Goal: Transaction & Acquisition: Purchase product/service

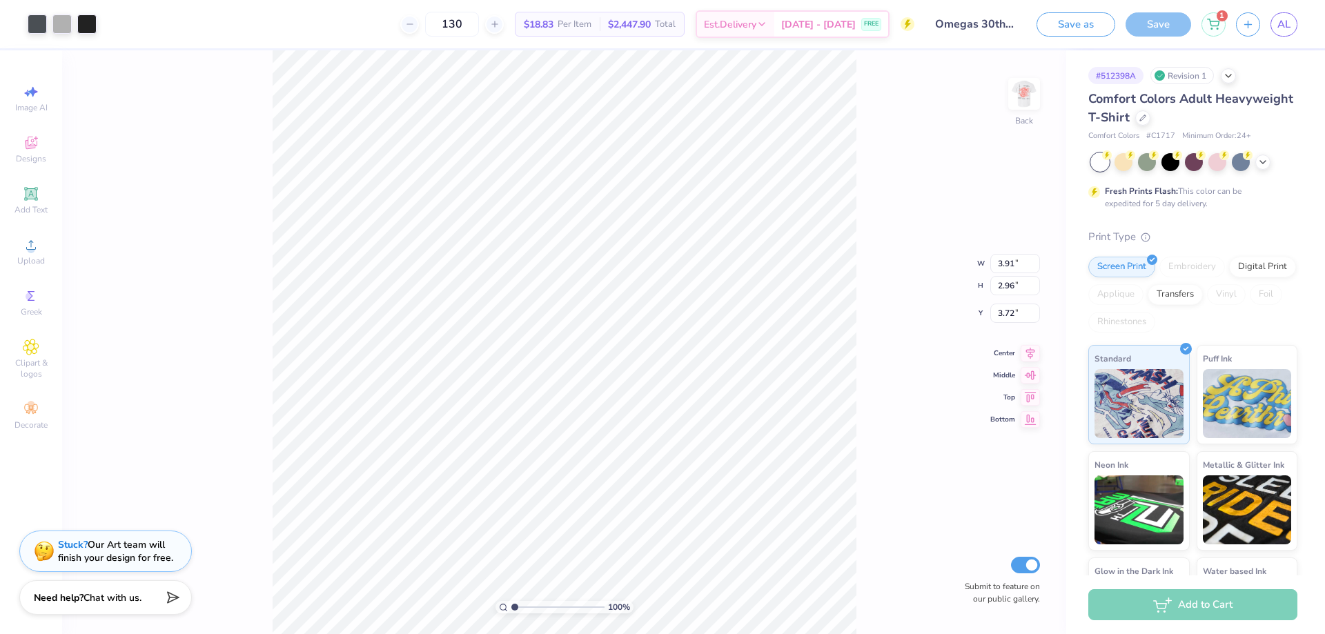
type input "1.71"
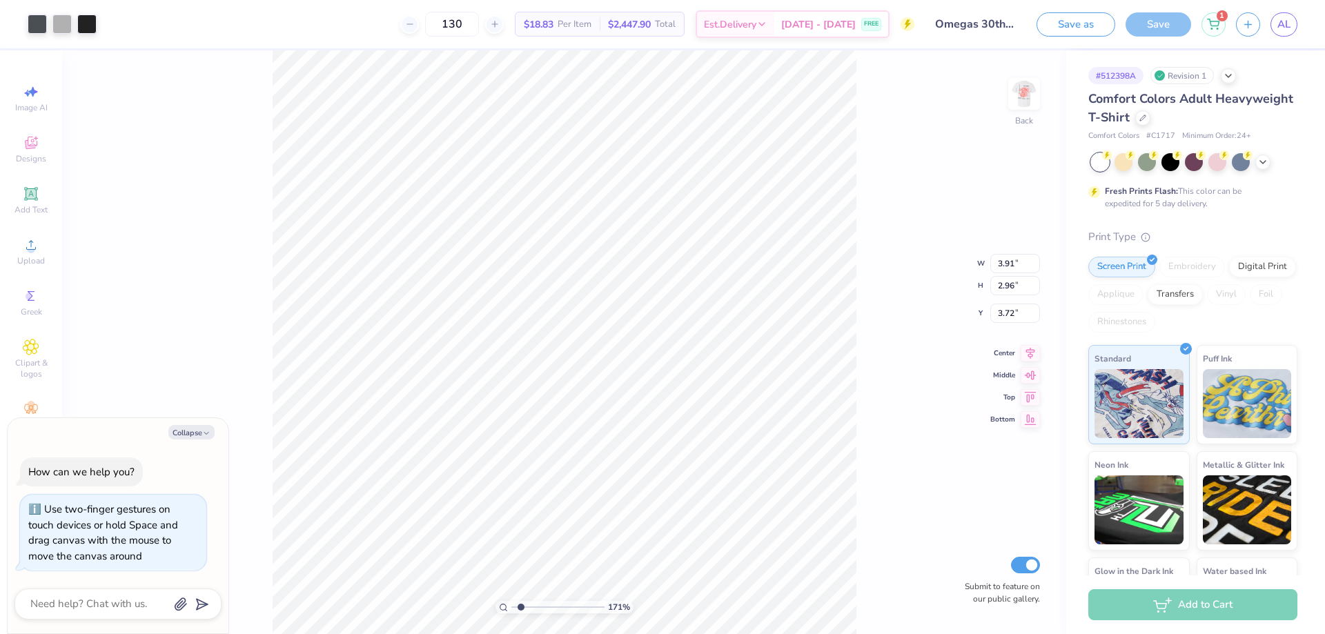
type textarea "x"
drag, startPoint x: 521, startPoint y: 609, endPoint x: 543, endPoint y: 597, distance: 25.3
type input "4.09"
click at [543, 601] on input "range" at bounding box center [557, 607] width 93 height 12
type textarea "x"
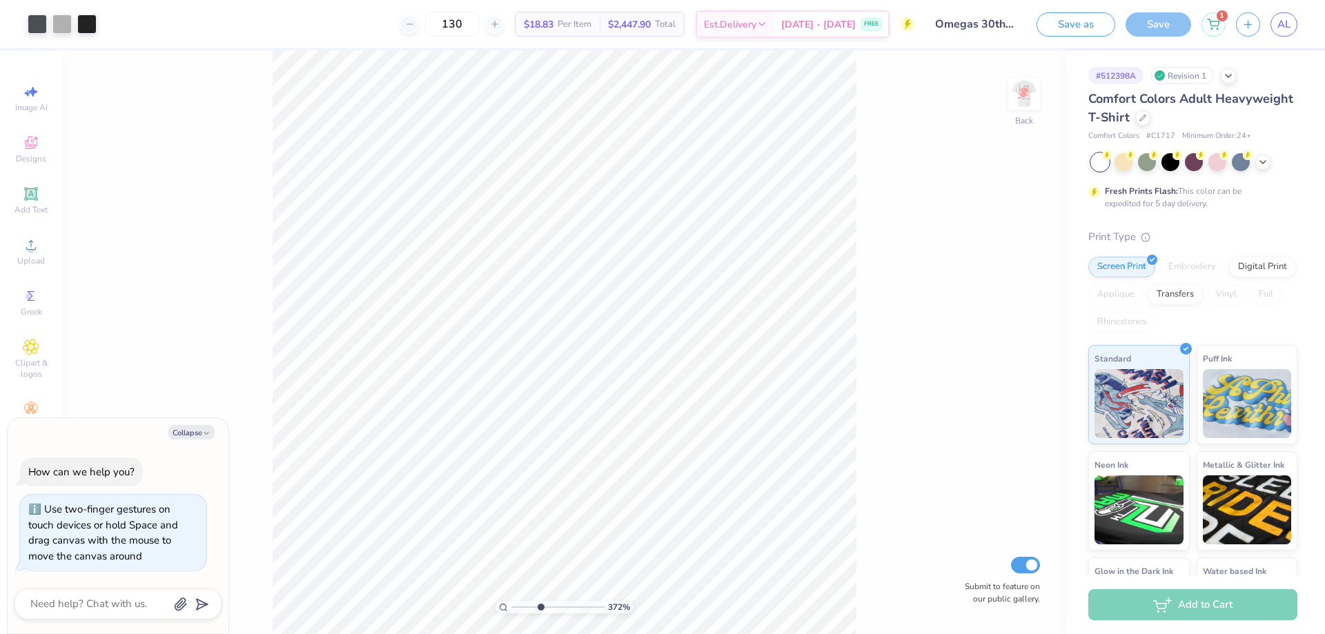
drag, startPoint x: 544, startPoint y: 608, endPoint x: 540, endPoint y: 596, distance: 13.1
click at [540, 601] on input "range" at bounding box center [557, 607] width 93 height 12
drag, startPoint x: 541, startPoint y: 603, endPoint x: 561, endPoint y: 593, distance: 22.5
click at [561, 601] on input "range" at bounding box center [557, 607] width 93 height 12
type input "2.97"
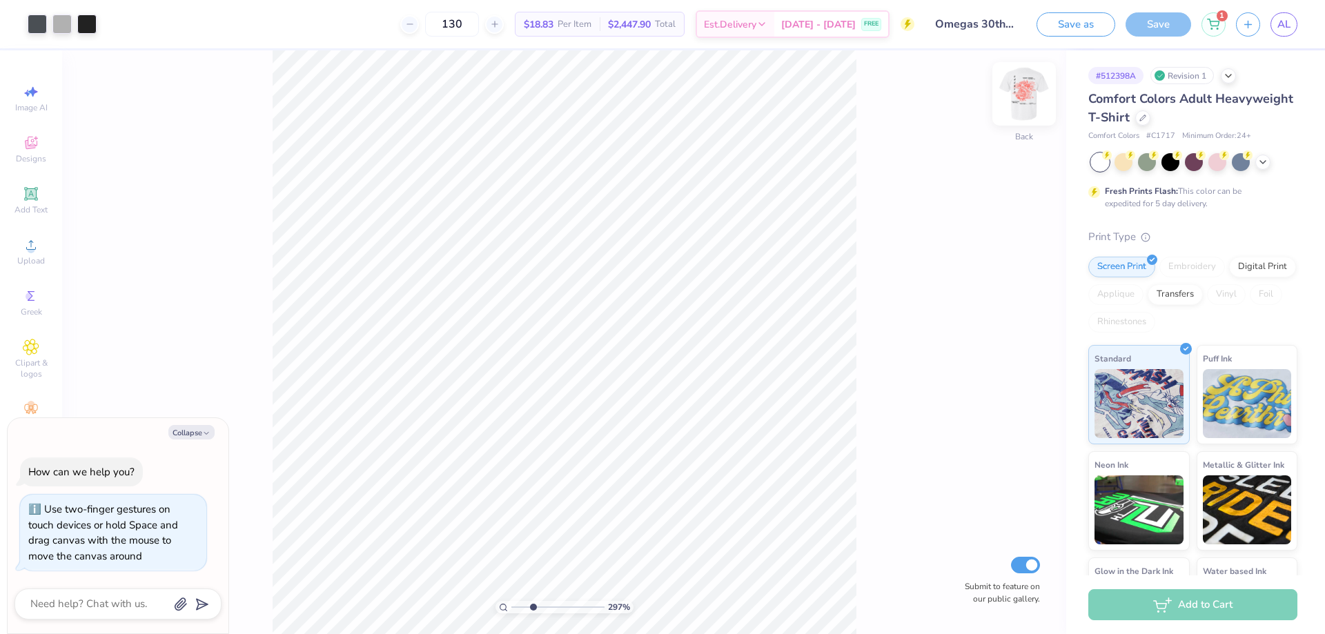
click at [1029, 114] on div "Back" at bounding box center [1024, 102] width 32 height 49
type textarea "x"
drag, startPoint x: 526, startPoint y: 604, endPoint x: 516, endPoint y: 605, distance: 10.4
type input "1.11"
click at [516, 605] on input "range" at bounding box center [557, 607] width 93 height 12
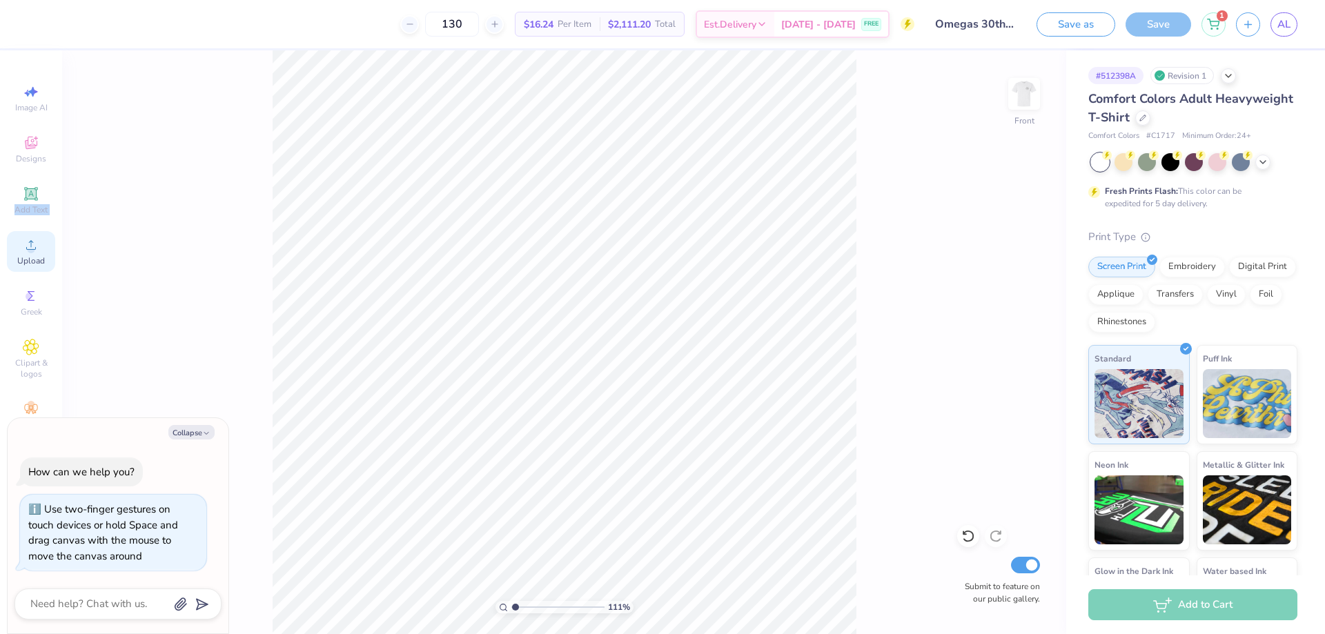
drag, startPoint x: 16, startPoint y: 193, endPoint x: 35, endPoint y: 235, distance: 46.0
click at [35, 235] on div "Image AI Designs Add Text Upload Greek Clipart & logos Decorate" at bounding box center [31, 257] width 48 height 358
click at [37, 245] on icon at bounding box center [31, 245] width 17 height 17
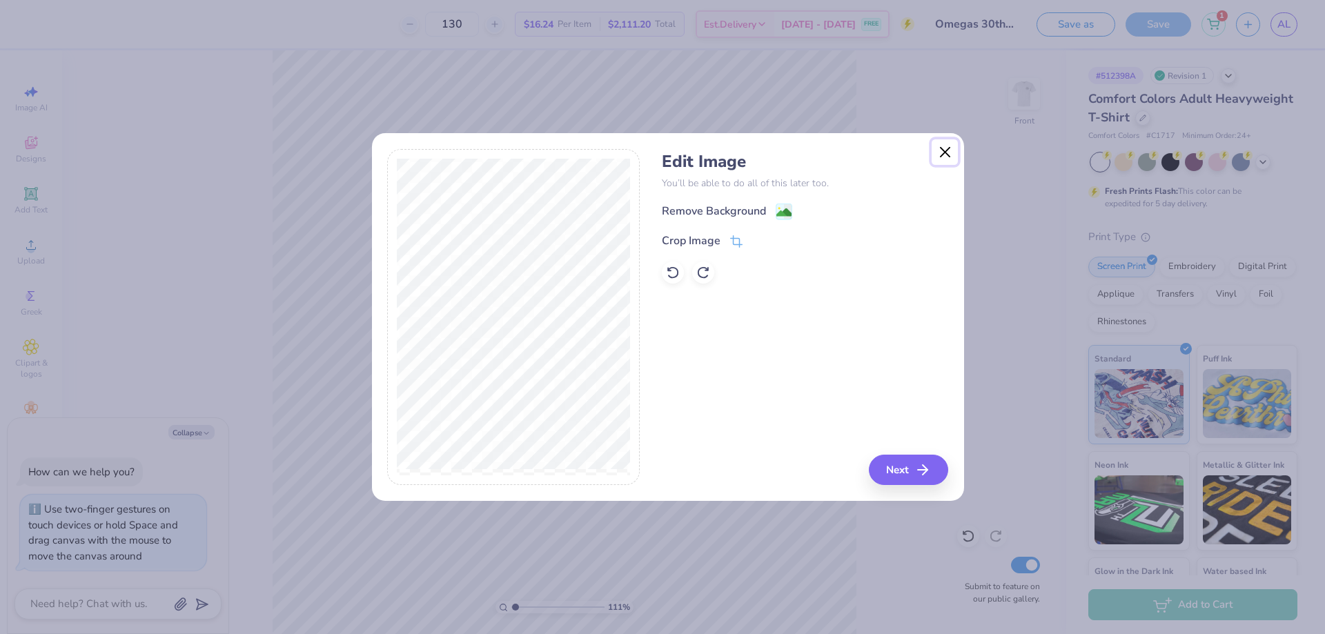
click at [939, 153] on button "Close" at bounding box center [945, 152] width 26 height 26
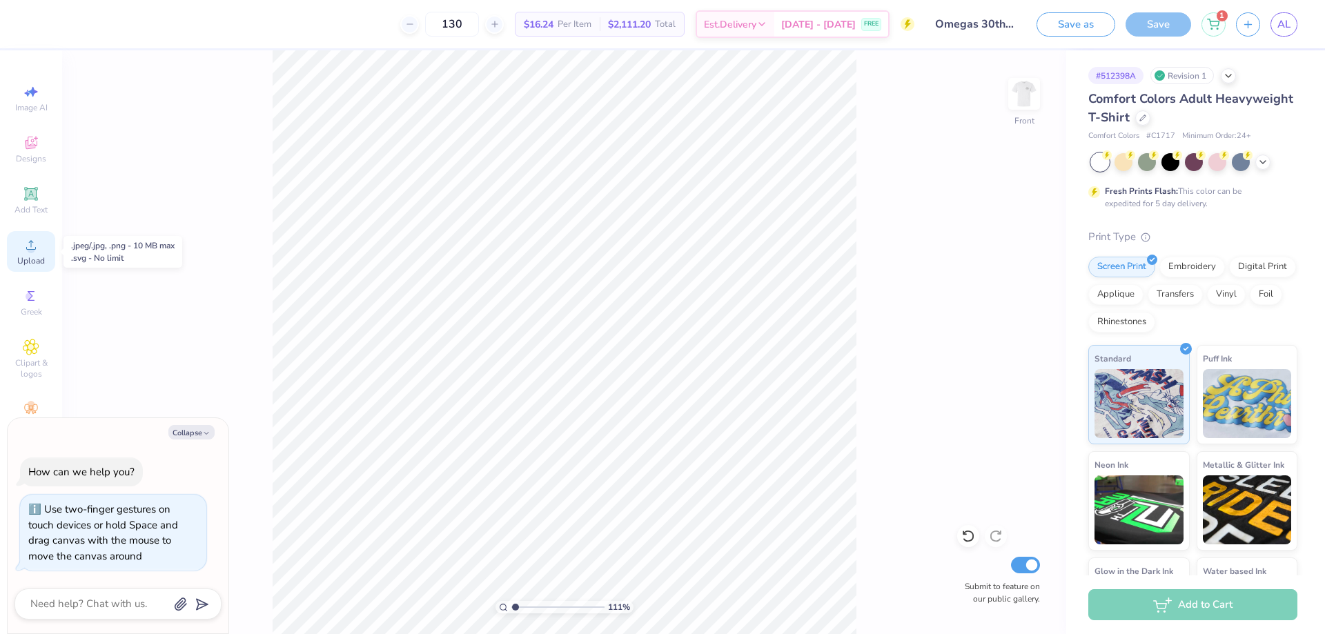
click at [37, 239] on icon at bounding box center [31, 245] width 17 height 17
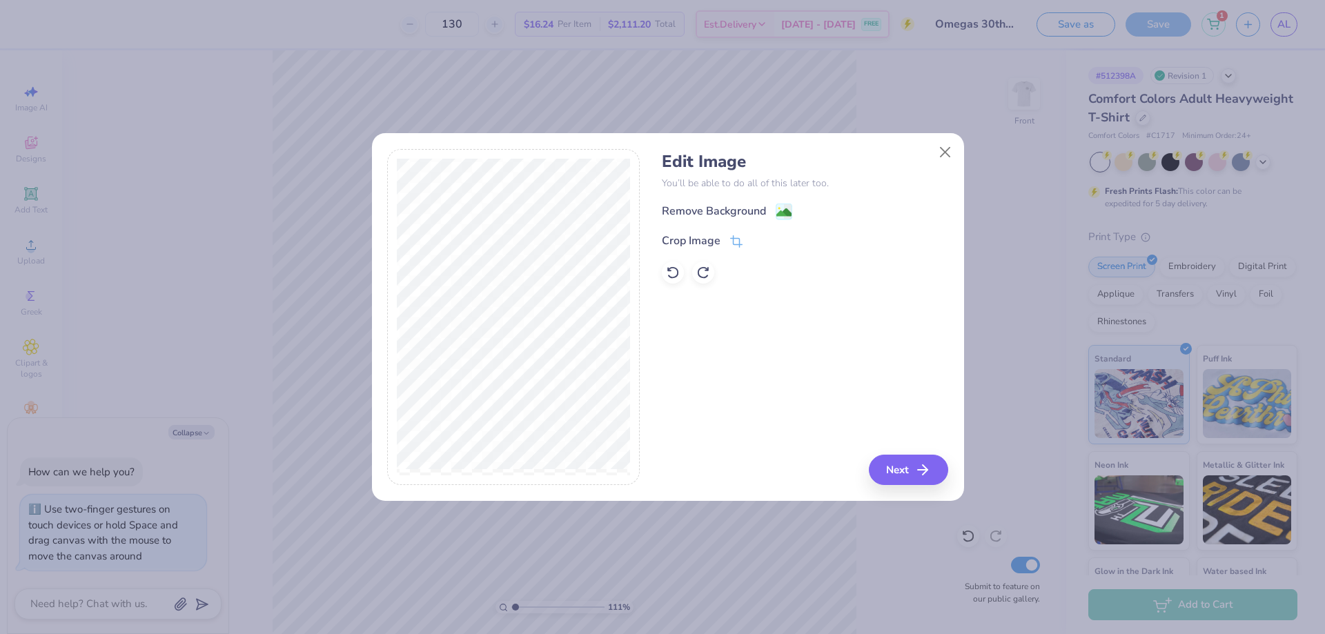
click at [772, 210] on div "Remove Background" at bounding box center [727, 211] width 130 height 17
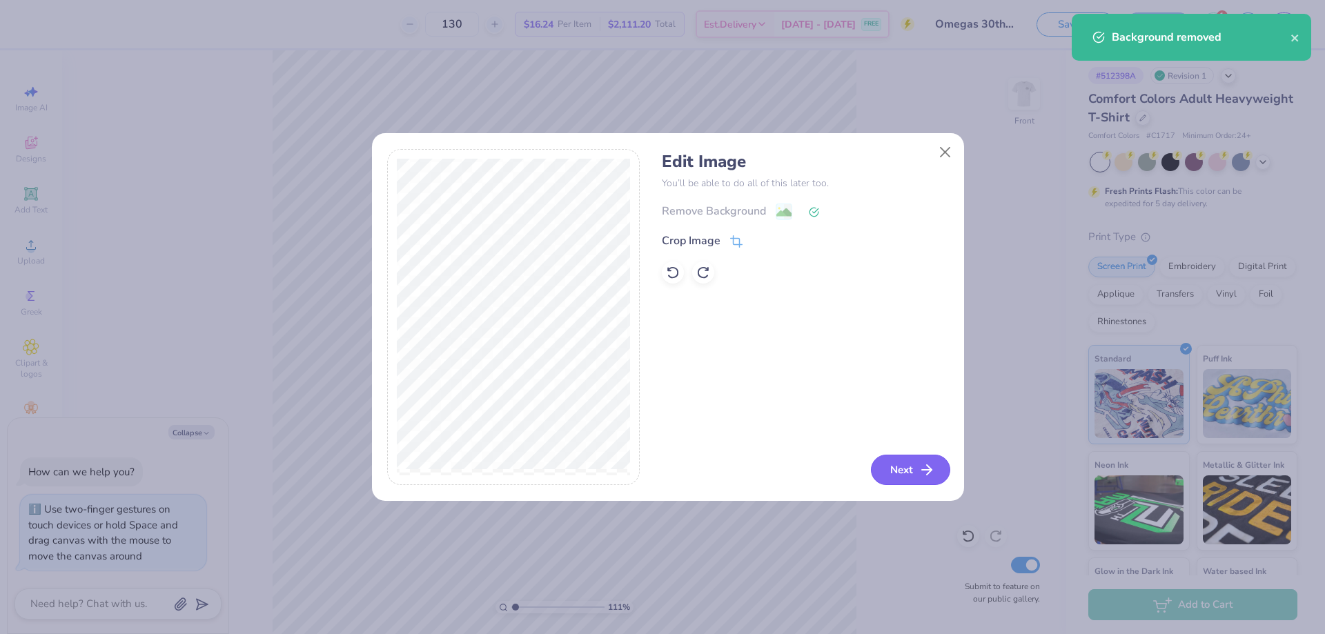
click at [903, 465] on button "Next" at bounding box center [910, 470] width 79 height 30
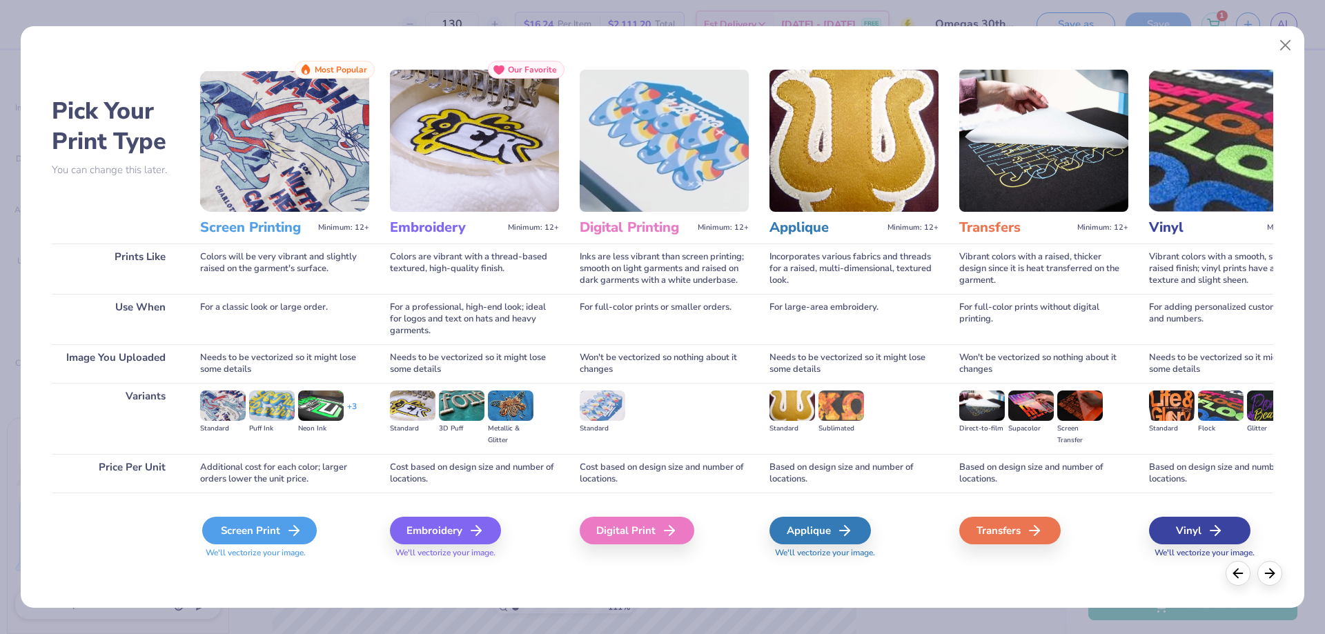
click at [305, 529] on div "Screen Print" at bounding box center [259, 531] width 115 height 28
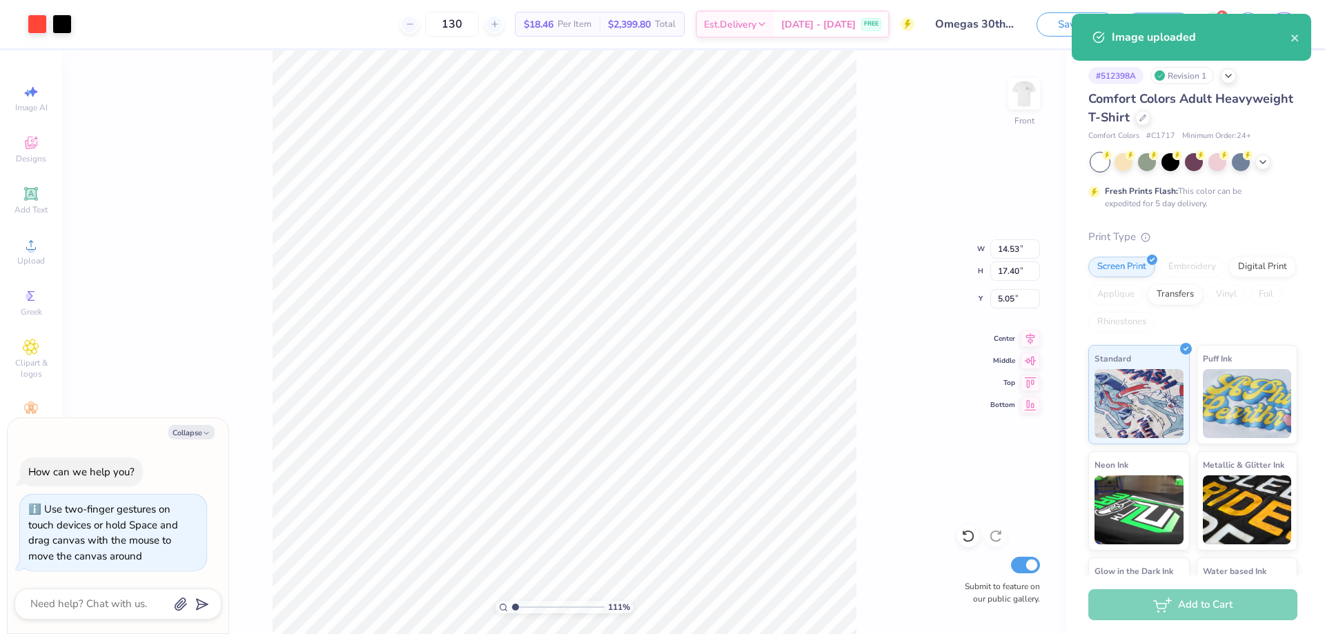
type textarea "x"
type input "13.83"
type input "16.55"
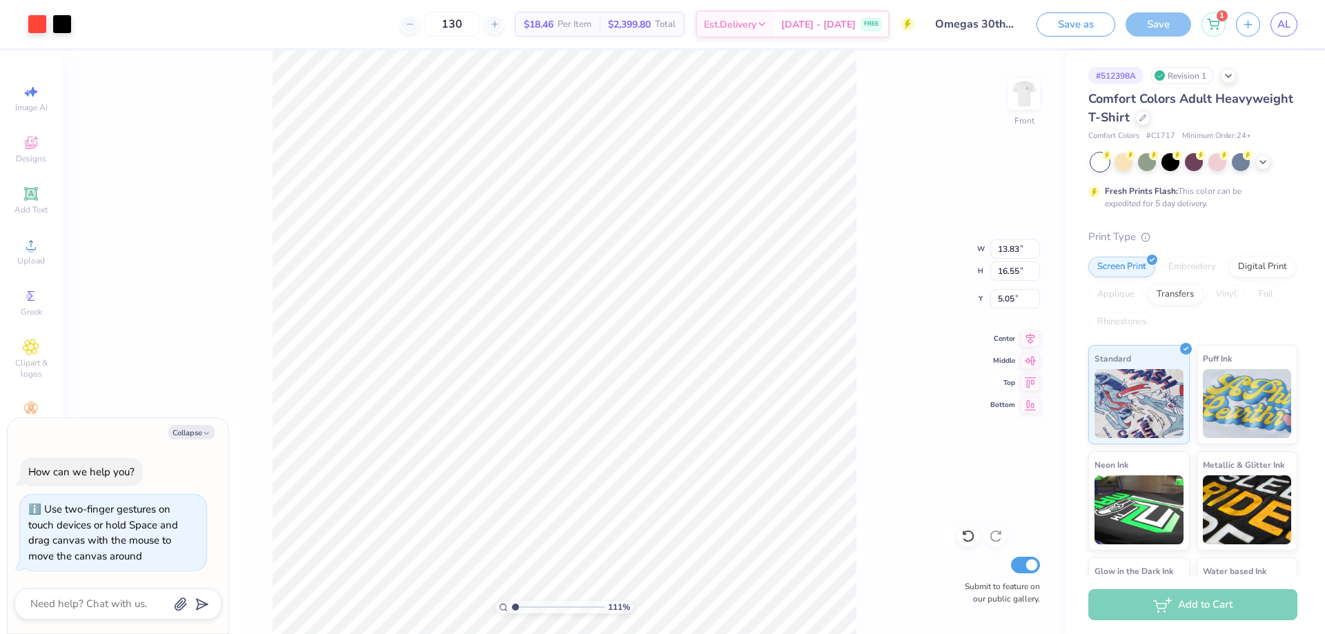
type textarea "x"
type input "3.41"
type textarea "x"
type input "13.21"
type input "15.81"
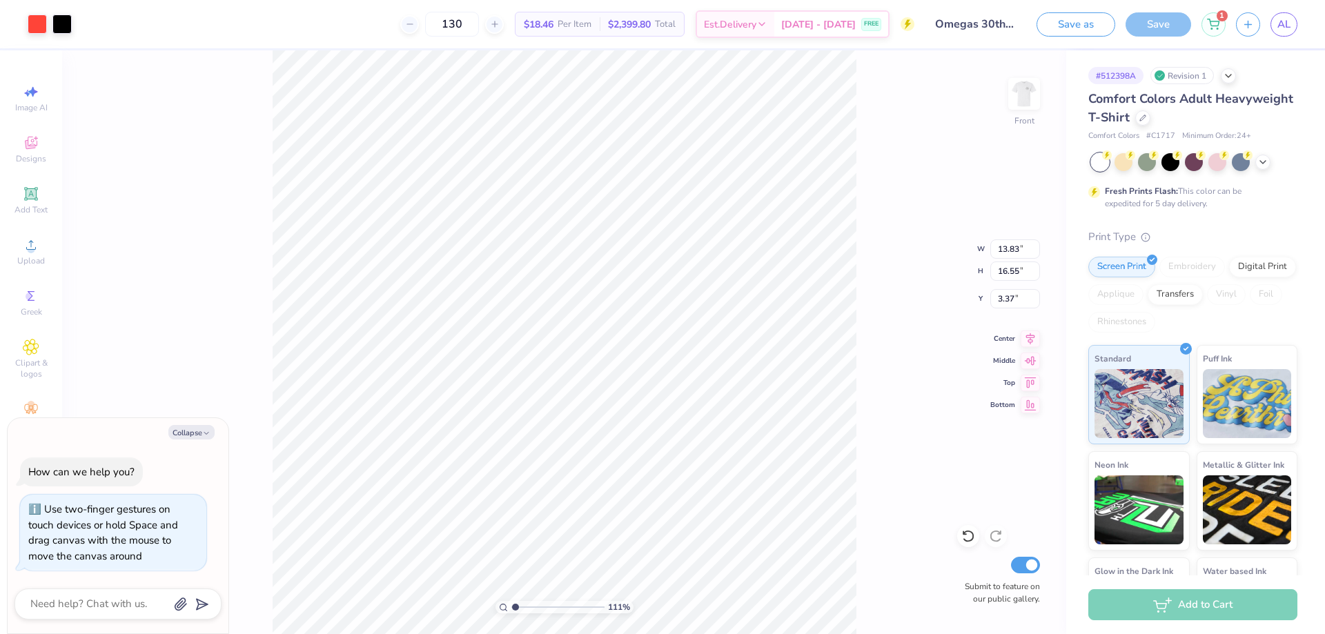
type input "3.38"
click at [906, 356] on div "111 % Front W 13.21 13.21 " H 15.81 15.81 " Y 3.38 3.38 " Center Middle Top Bot…" at bounding box center [564, 342] width 1004 height 584
type textarea "x"
type input "4.17"
type textarea "x"
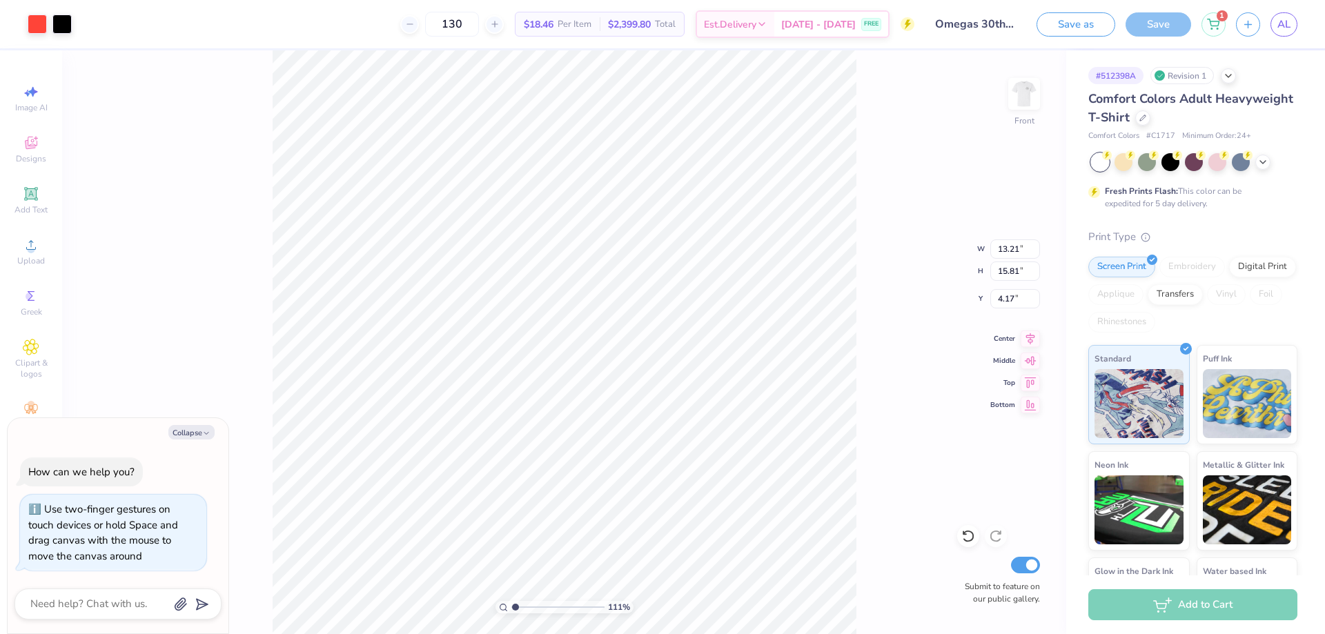
type input "4.26"
drag, startPoint x: 504, startPoint y: 605, endPoint x: 492, endPoint y: 602, distance: 12.1
type input "1"
click at [511, 602] on input "range" at bounding box center [557, 607] width 93 height 12
click at [941, 346] on div "100 % Front W 13.21 13.21 " H 15.81 15.81 " Y 4.26 4.26 " Center Middle Top Bot…" at bounding box center [564, 342] width 1004 height 584
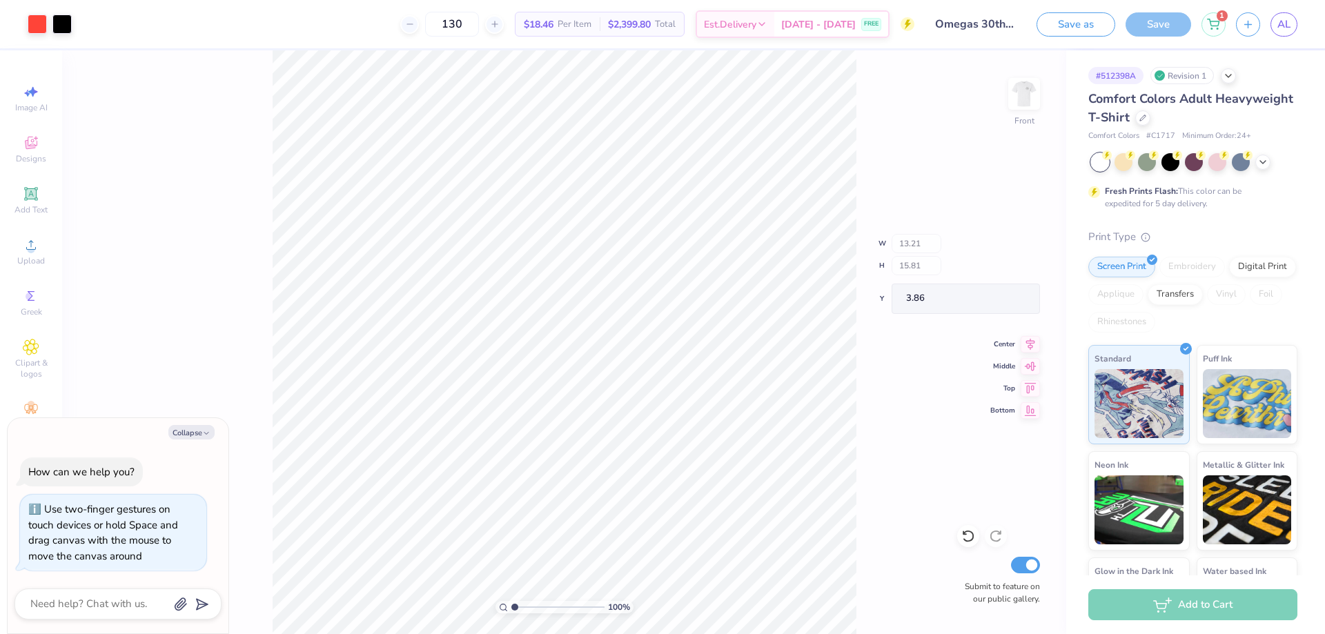
type textarea "x"
type input "3.86"
click at [912, 339] on div "100 % Front Submit to feature on our public gallery." at bounding box center [564, 342] width 1004 height 584
type textarea "x"
type input "3.79"
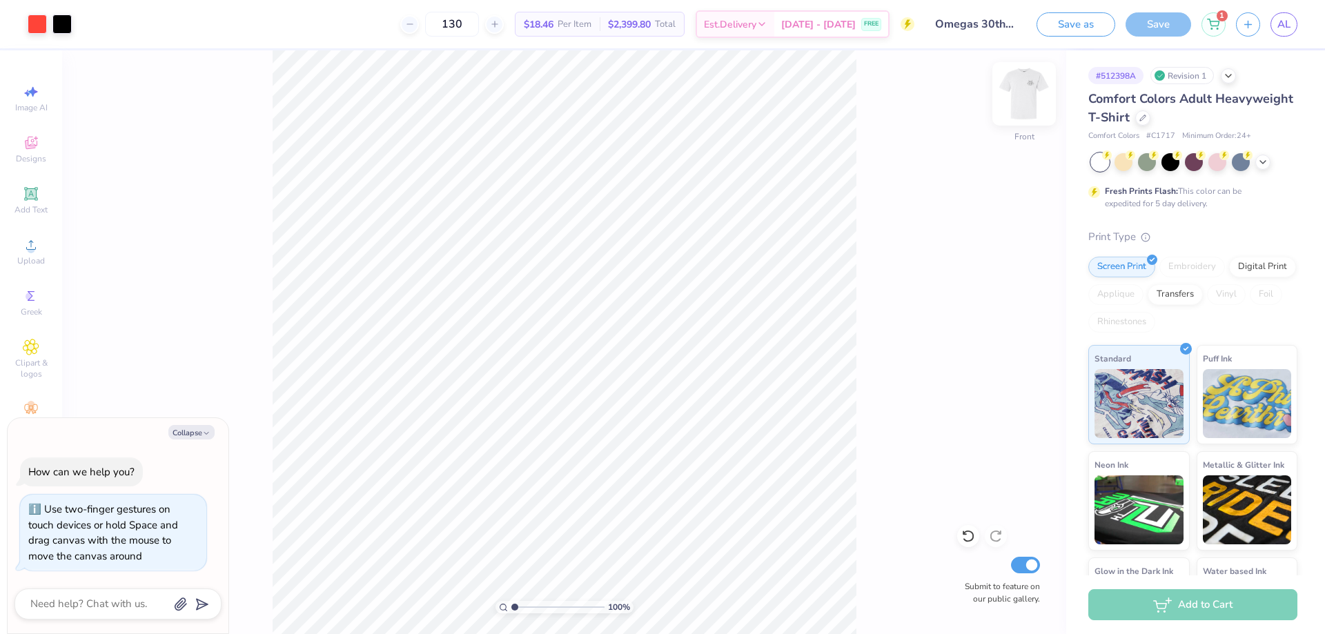
click at [1029, 101] on img at bounding box center [1024, 93] width 55 height 55
click at [896, 447] on div "100 % Front Submit to feature on our public gallery." at bounding box center [564, 342] width 1004 height 584
click at [1032, 97] on img at bounding box center [1024, 93] width 55 height 55
click at [1003, 95] on div "100 % Back Submit to feature on our public gallery." at bounding box center [564, 342] width 1004 height 584
click at [1014, 90] on img at bounding box center [1024, 93] width 55 height 55
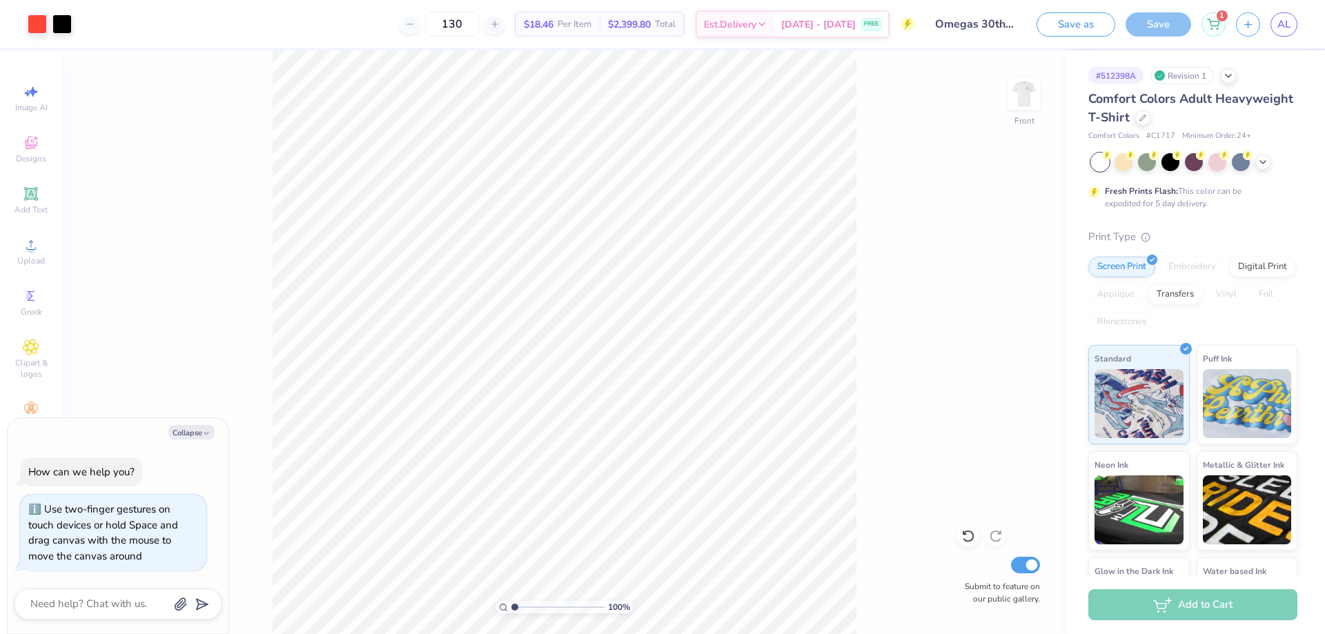
click at [251, 632] on div "100 % Front Submit to feature on our public gallery." at bounding box center [564, 342] width 1004 height 584
click at [1025, 115] on img at bounding box center [1024, 93] width 55 height 55
type textarea "x"
drag, startPoint x: 541, startPoint y: 609, endPoint x: 565, endPoint y: 608, distance: 23.5
click at [565, 608] on input "range" at bounding box center [557, 607] width 93 height 12
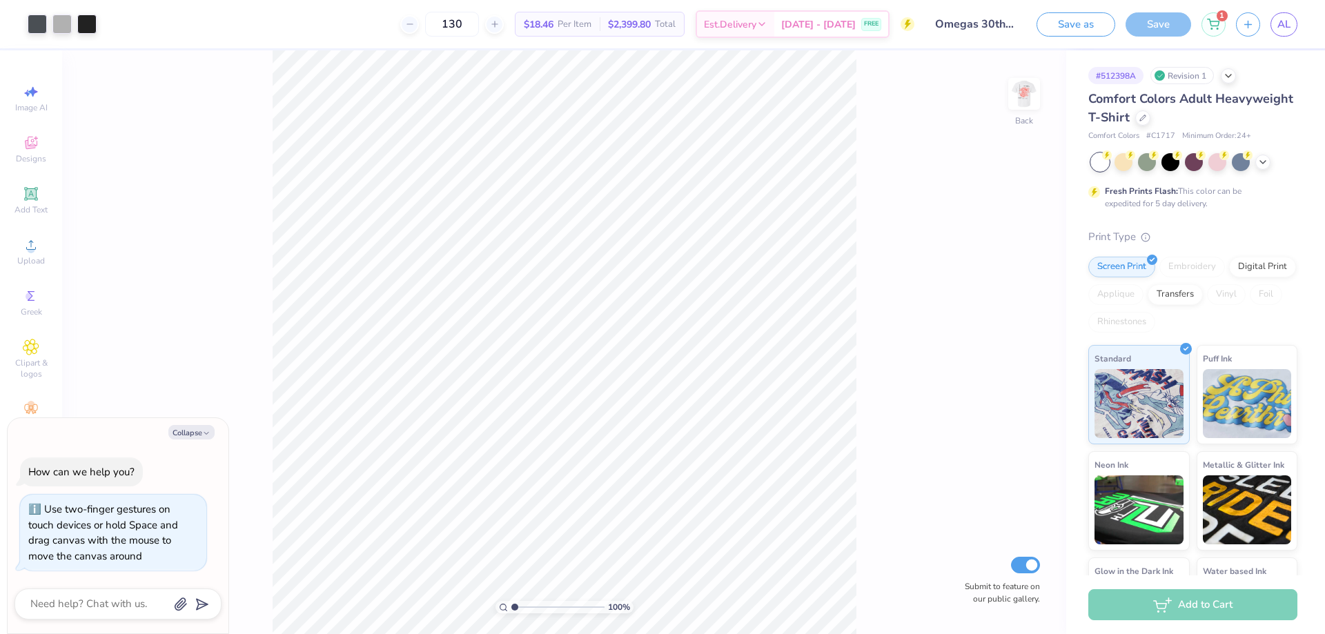
drag, startPoint x: 568, startPoint y: 602, endPoint x: 503, endPoint y: 609, distance: 65.2
type input "1"
click at [511, 609] on input "range" at bounding box center [557, 607] width 93 height 12
click at [197, 433] on button "Collapse" at bounding box center [191, 432] width 46 height 14
type textarea "x"
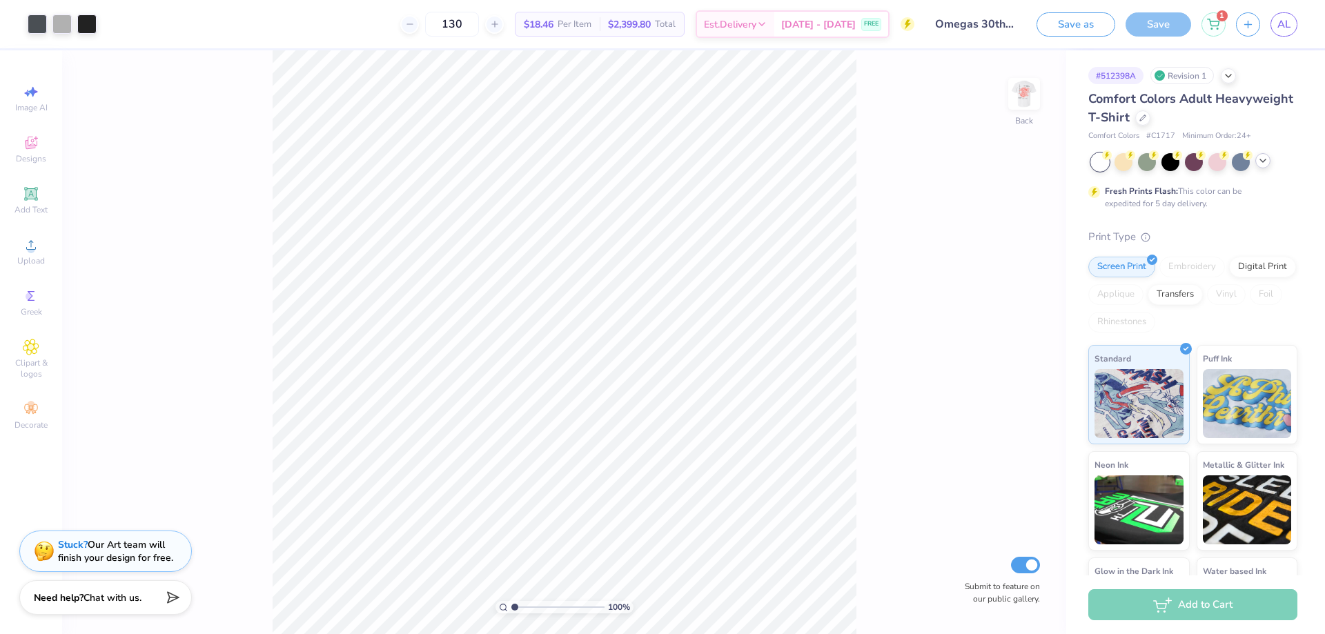
click at [1257, 166] on div at bounding box center [1262, 160] width 15 height 15
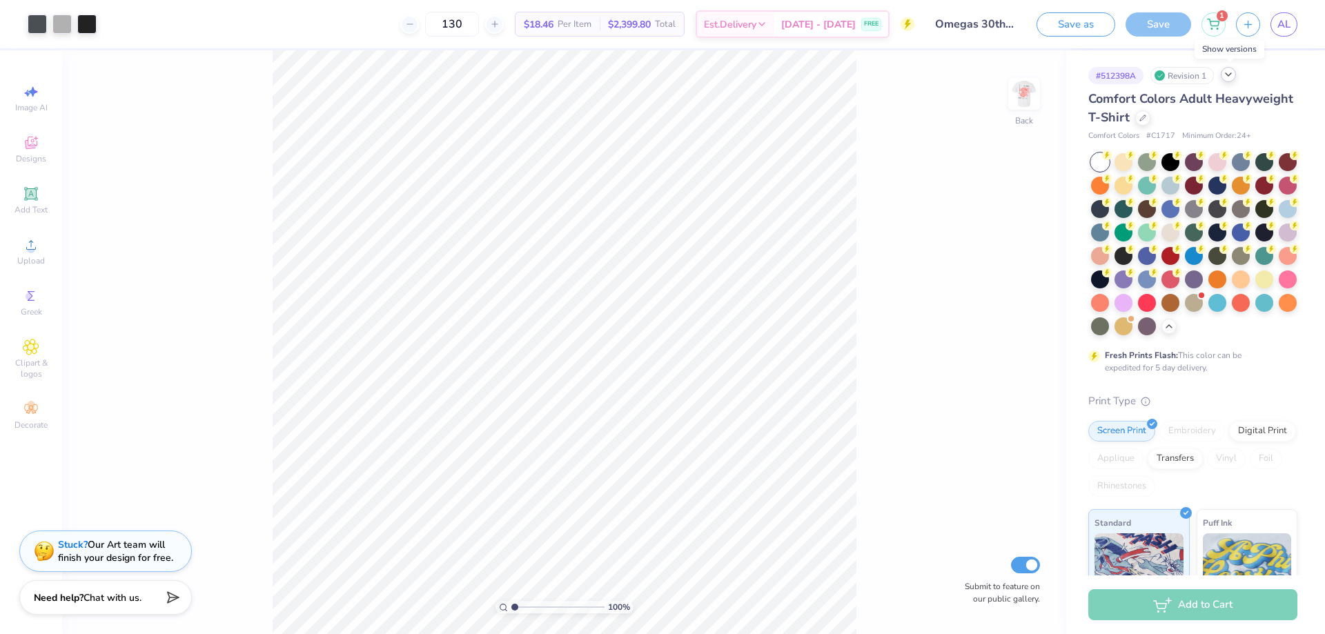
click at [1226, 76] on icon at bounding box center [1228, 74] width 11 height 11
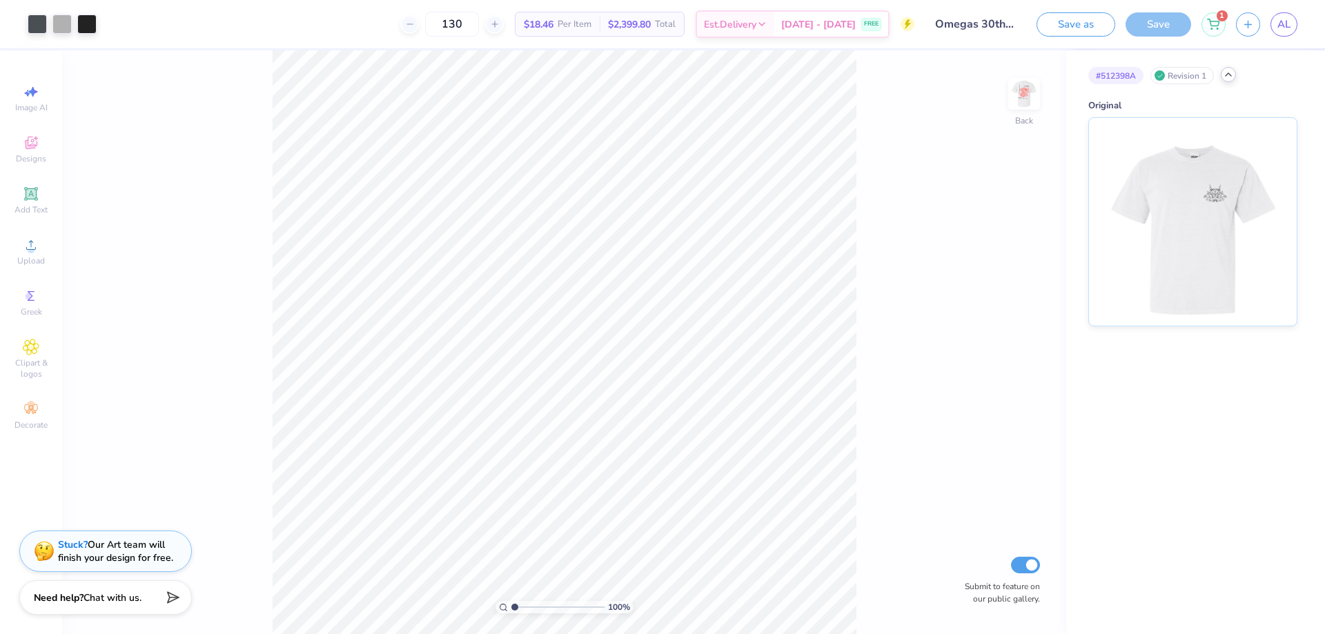
click at [1226, 76] on icon at bounding box center [1228, 74] width 11 height 11
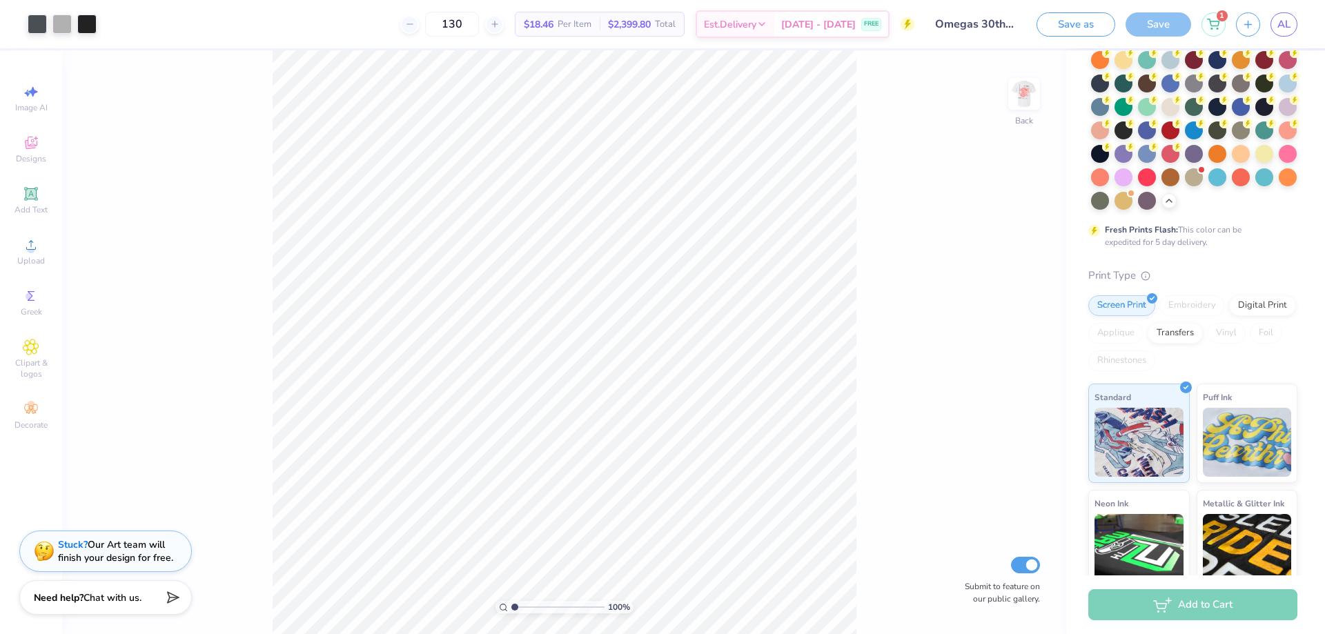
scroll to position [138, 0]
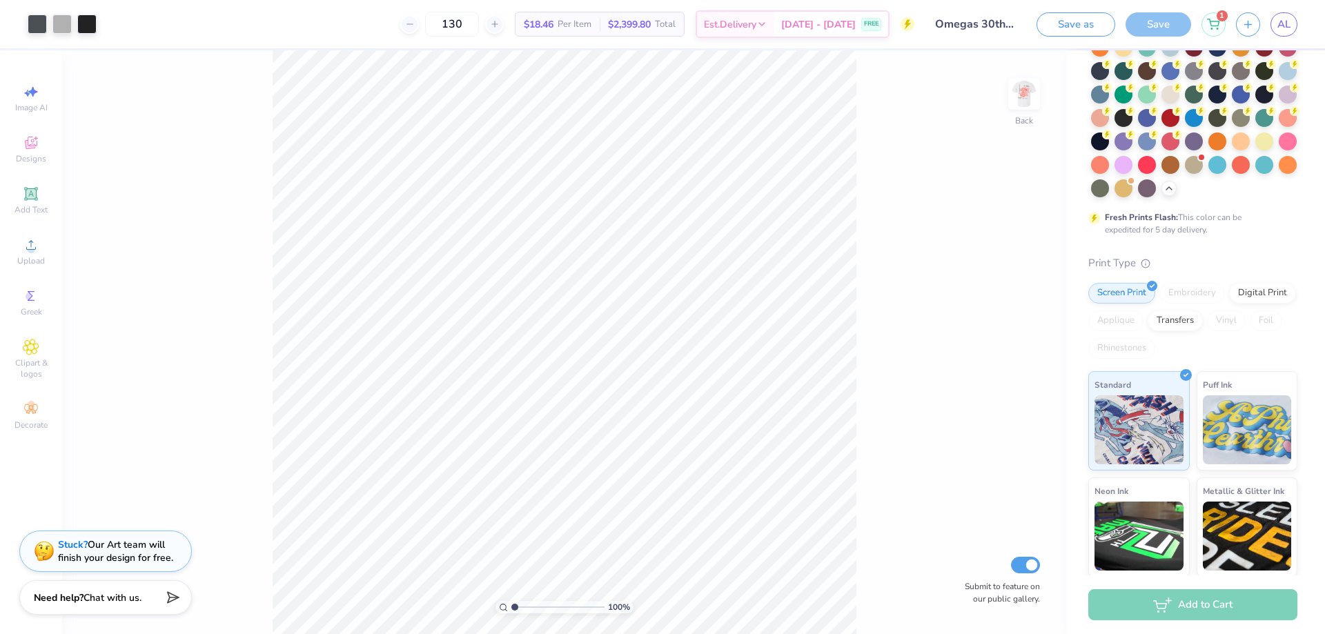
click at [571, 26] on div "$18.46 Per Item" at bounding box center [558, 23] width 84 height 23
click at [1145, 21] on div "Save" at bounding box center [1159, 24] width 66 height 24
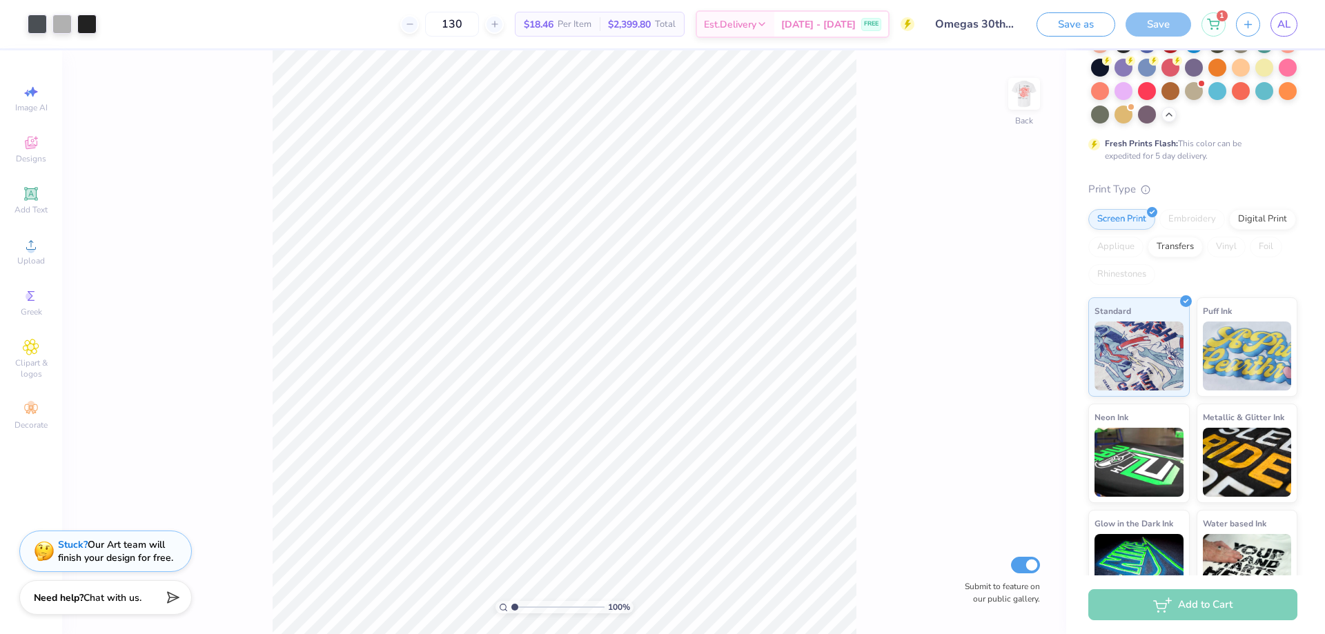
scroll to position [0, 0]
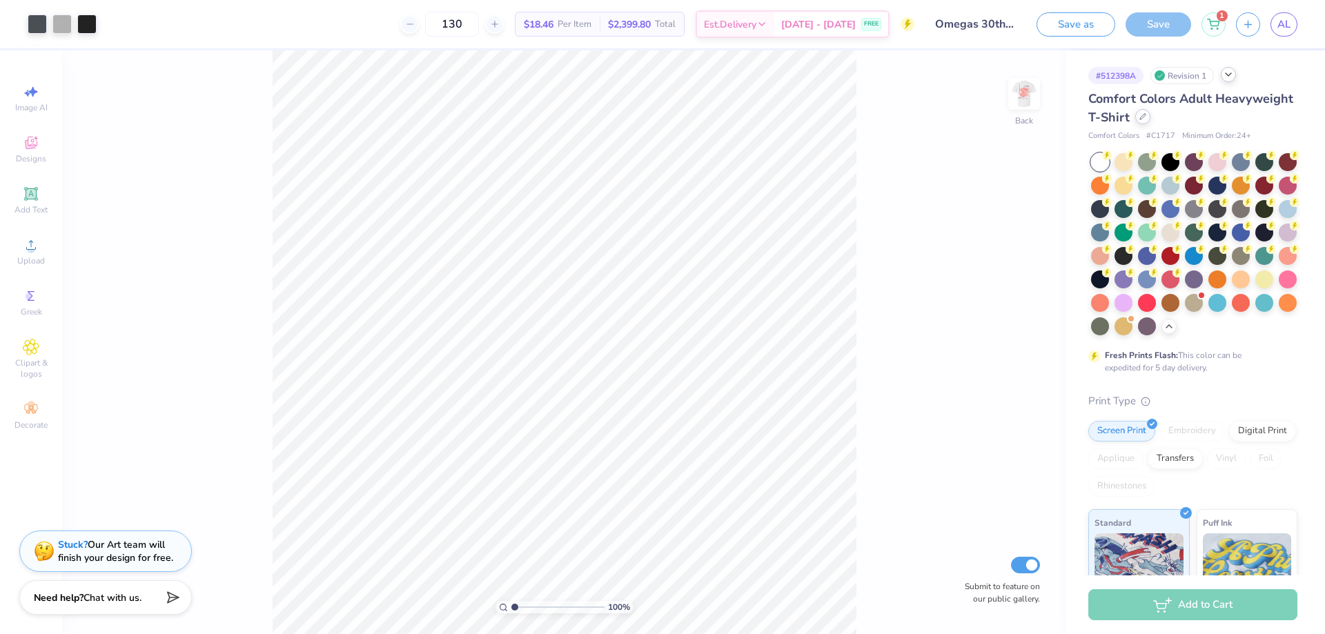
click at [1146, 119] on icon at bounding box center [1143, 117] width 6 height 6
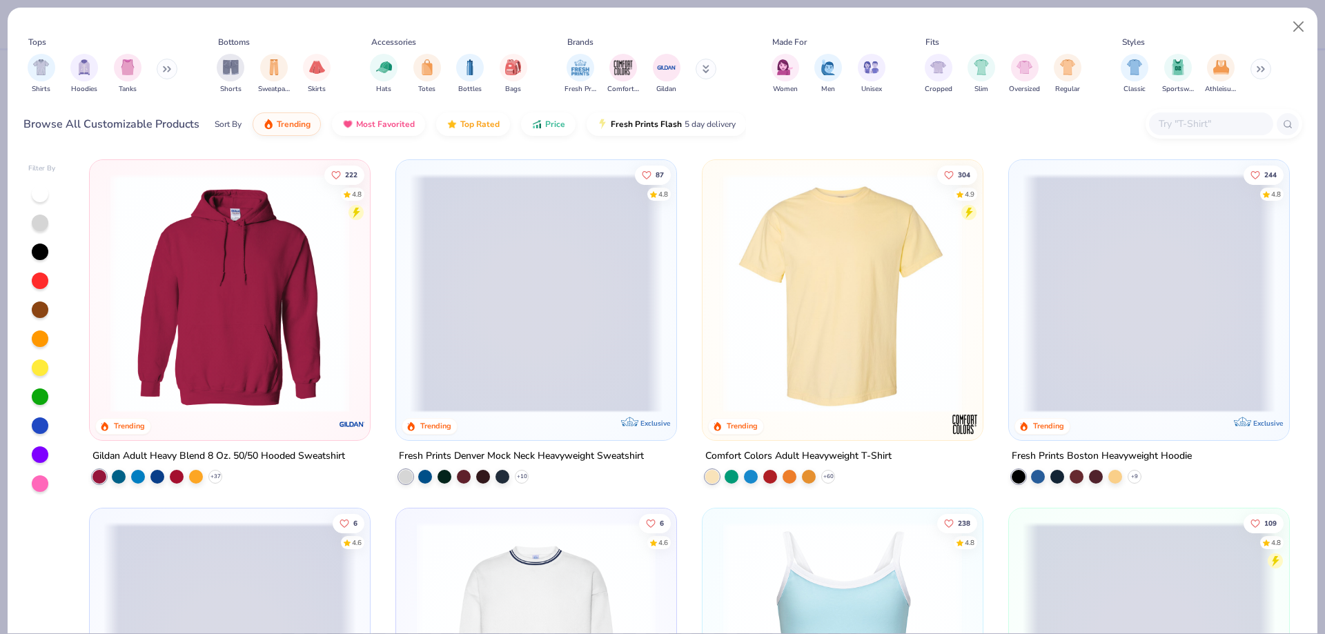
click at [1164, 122] on input "text" at bounding box center [1210, 124] width 106 height 16
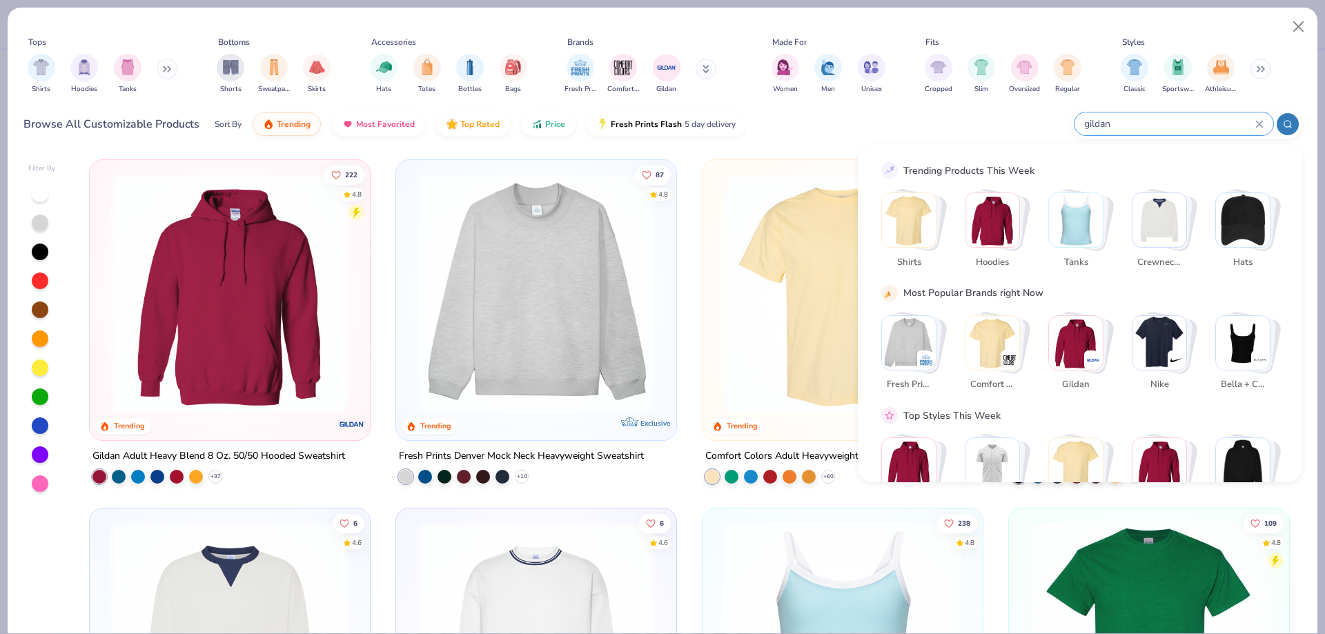
type input "gildan"
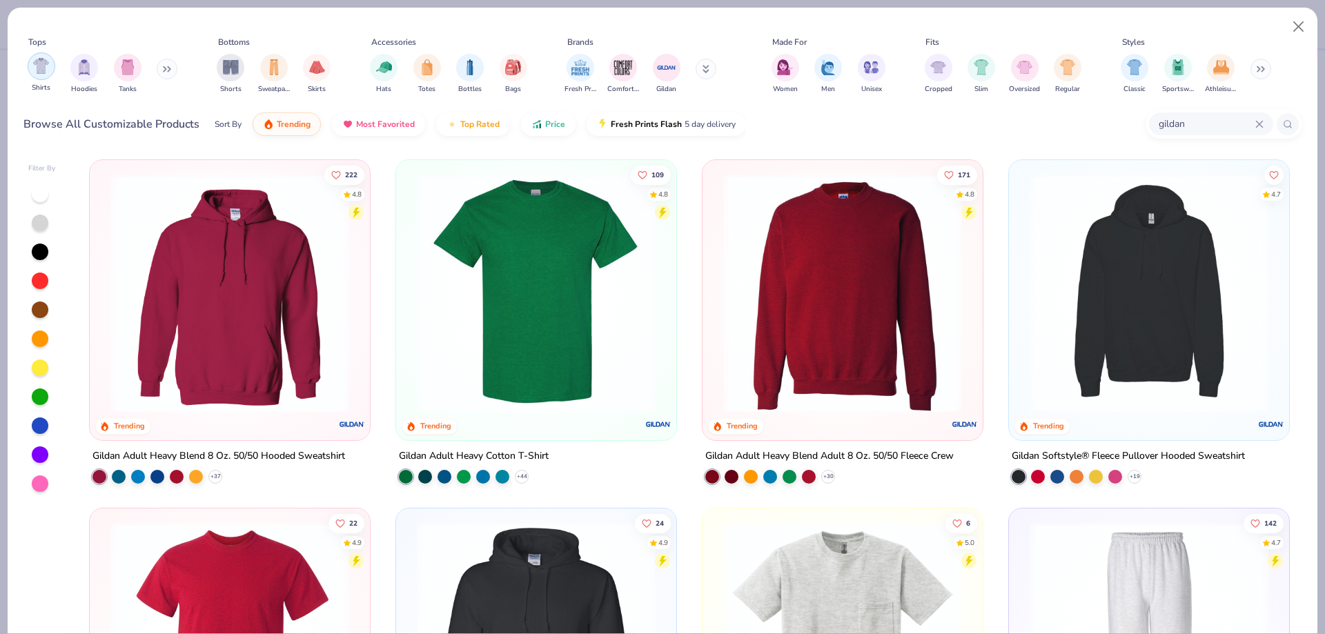
click at [48, 64] on img "filter for Shirts" at bounding box center [41, 66] width 16 height 16
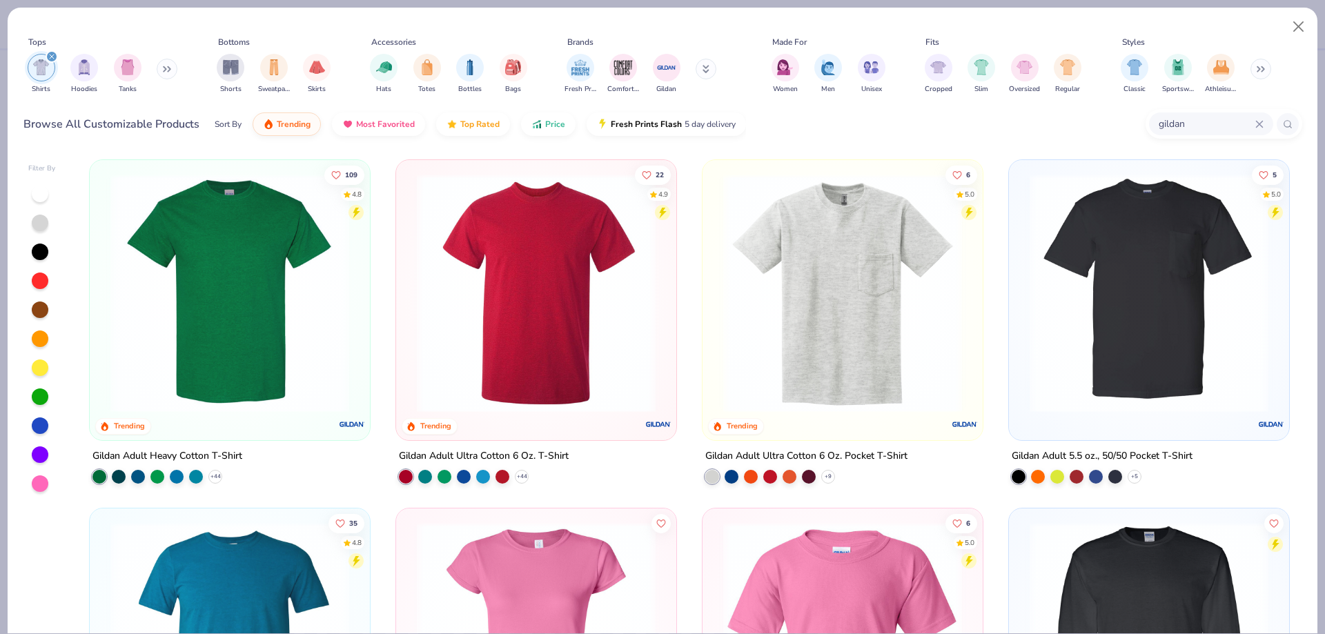
click at [279, 313] on img at bounding box center [230, 293] width 253 height 239
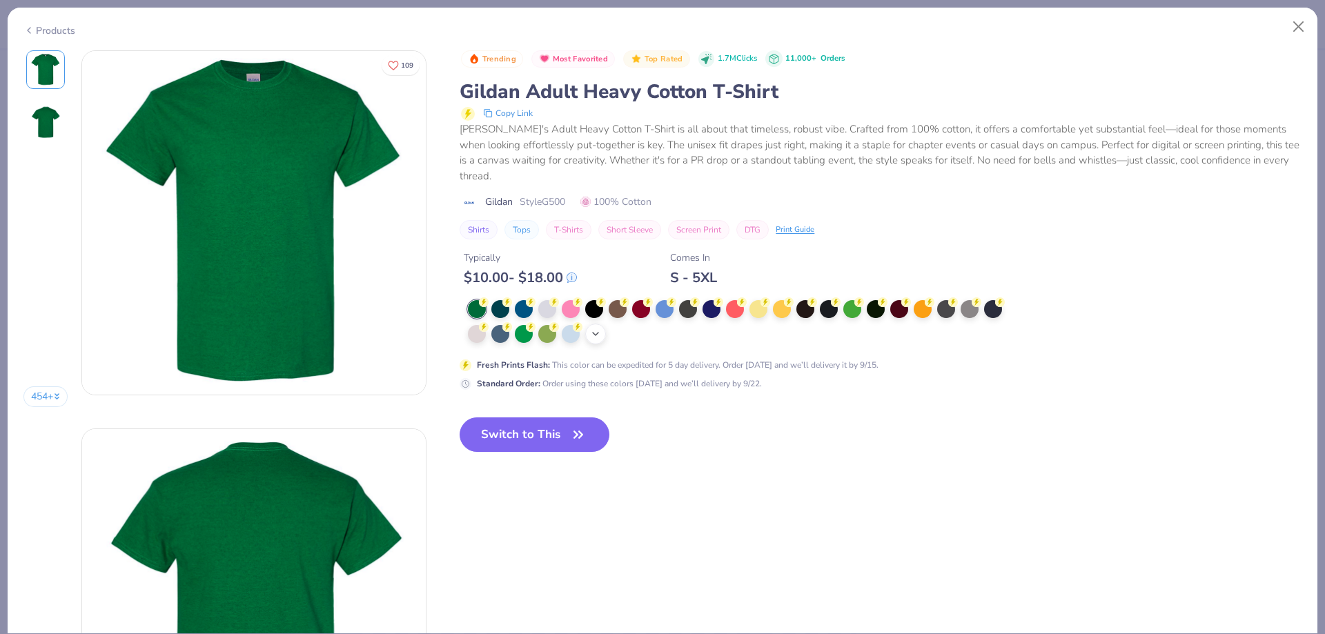
click at [604, 336] on div "+ 22" at bounding box center [595, 334] width 21 height 21
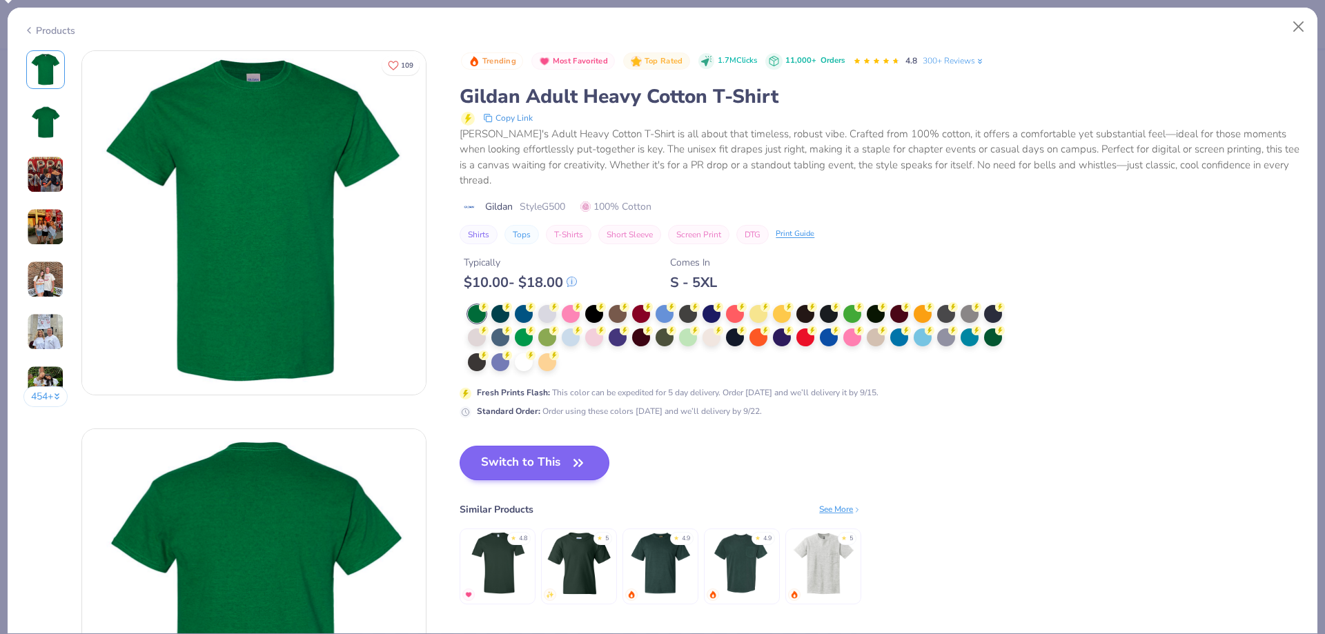
click at [522, 358] on div at bounding box center [524, 362] width 18 height 18
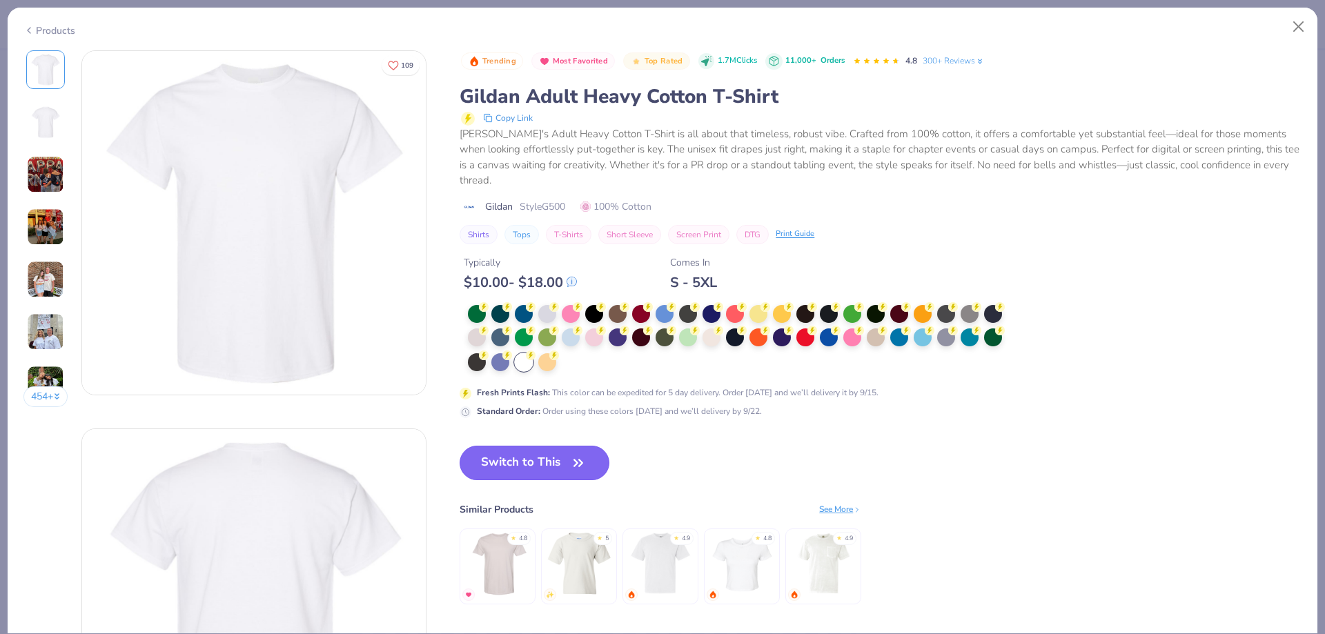
click at [536, 462] on button "Switch to This" at bounding box center [535, 463] width 150 height 35
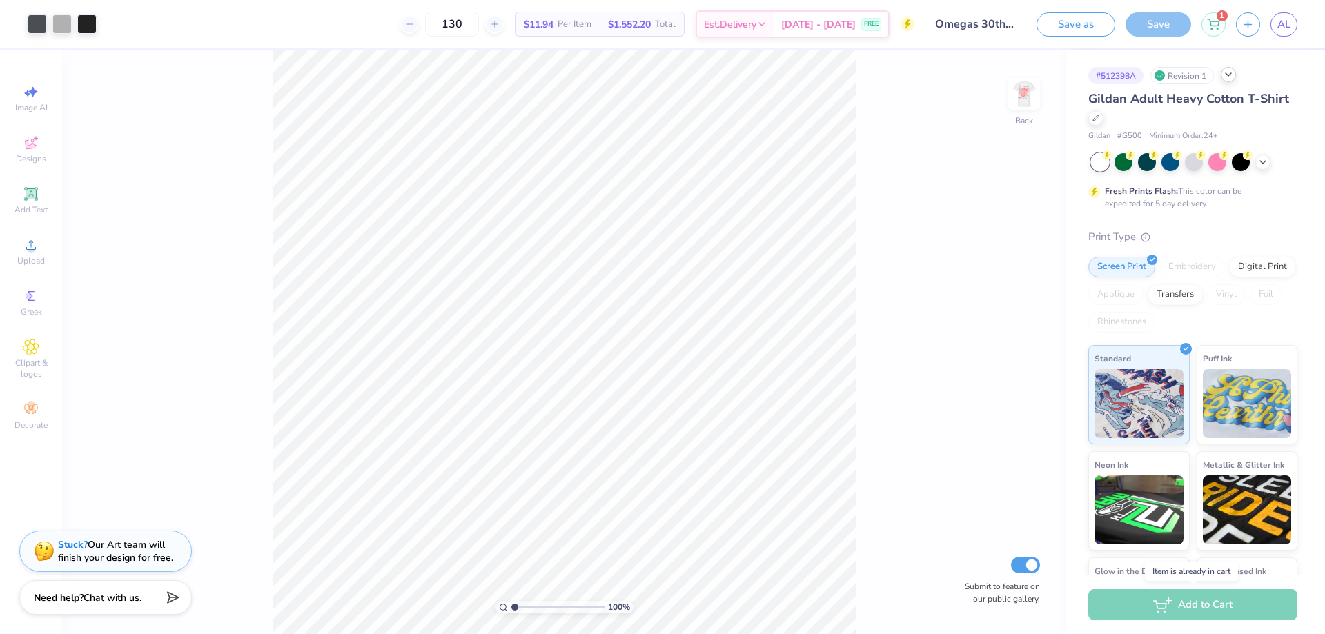
click at [1152, 605] on div "Add to Cart" at bounding box center [1192, 604] width 209 height 31
click at [1103, 161] on div at bounding box center [1100, 162] width 18 height 18
click at [1132, 25] on div "Save" at bounding box center [1159, 24] width 66 height 24
click at [1090, 28] on button "Save as" at bounding box center [1076, 22] width 79 height 24
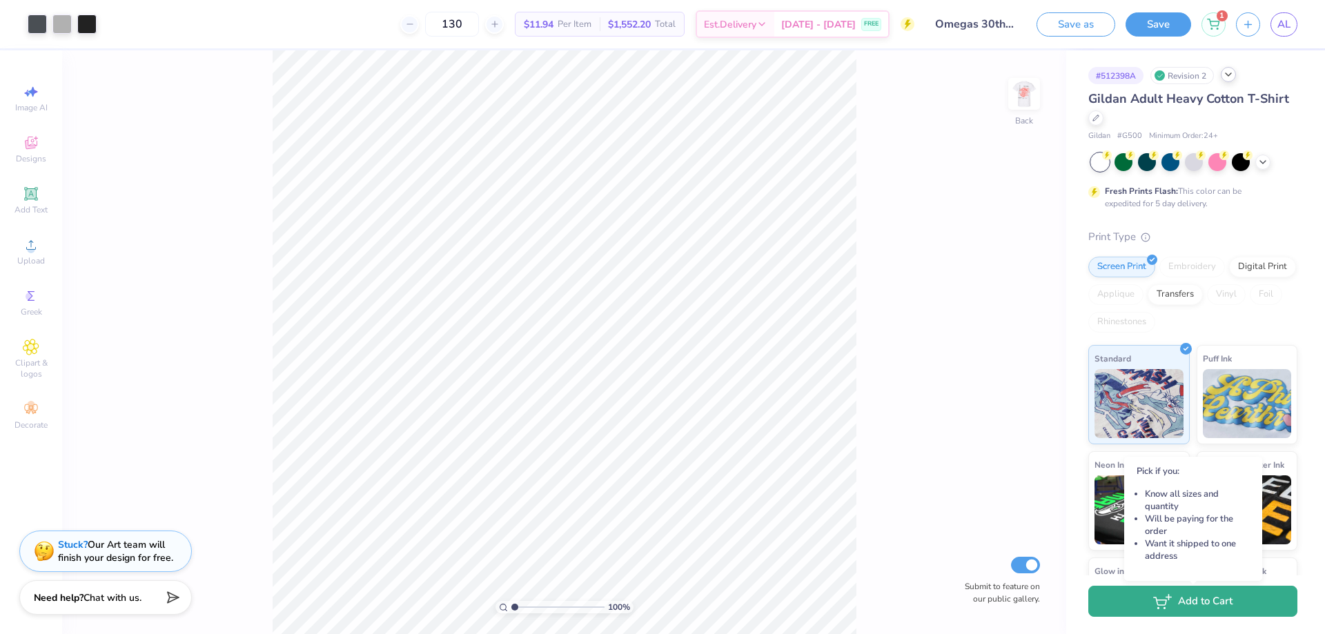
click at [1166, 603] on icon "button" at bounding box center [1162, 601] width 19 height 15
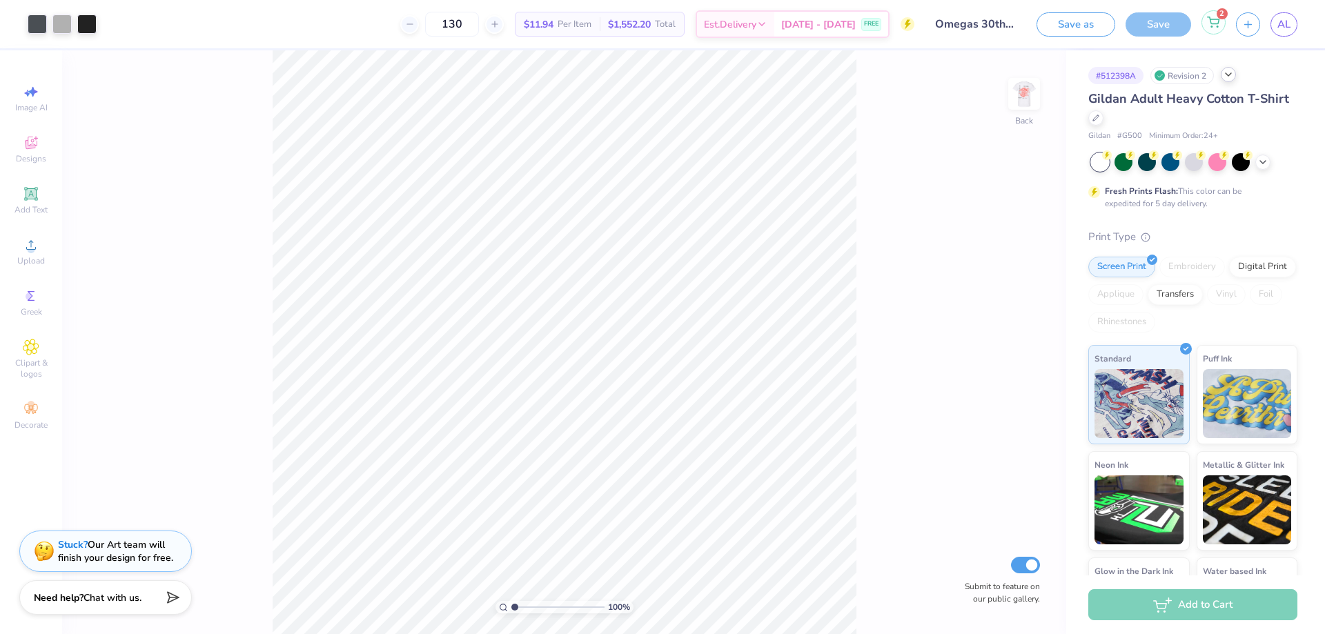
click at [1222, 26] on div "2" at bounding box center [1213, 22] width 24 height 24
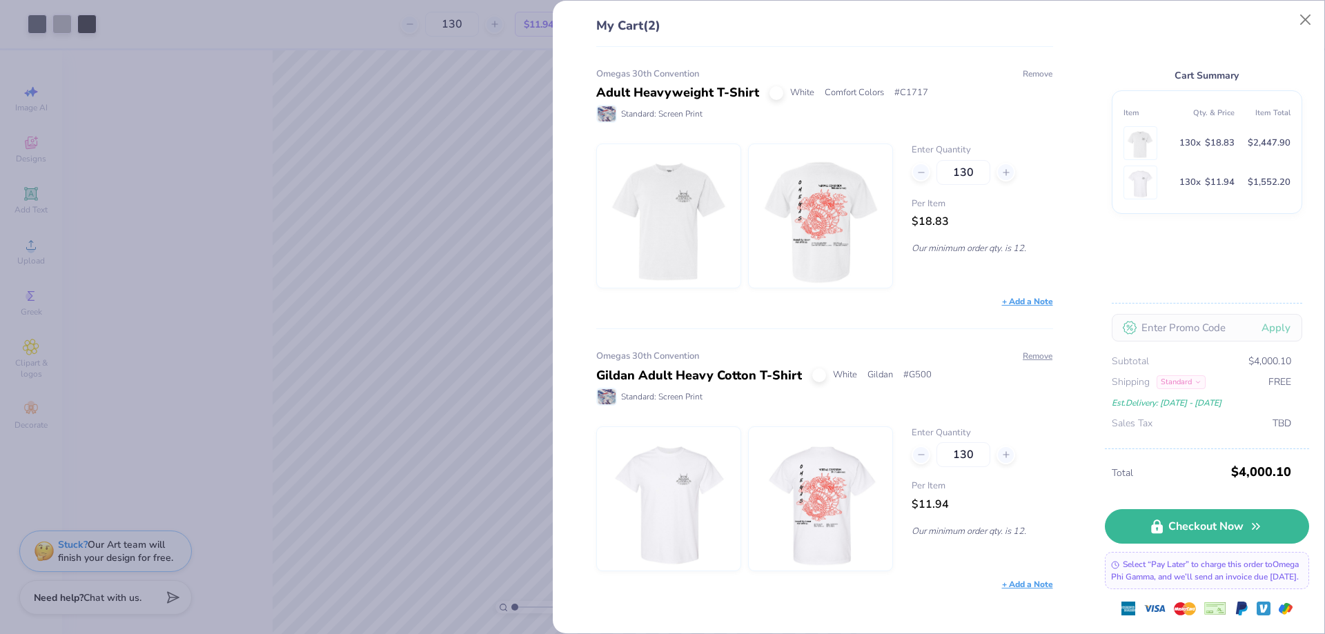
click at [1035, 76] on button "Remove" at bounding box center [1037, 74] width 31 height 12
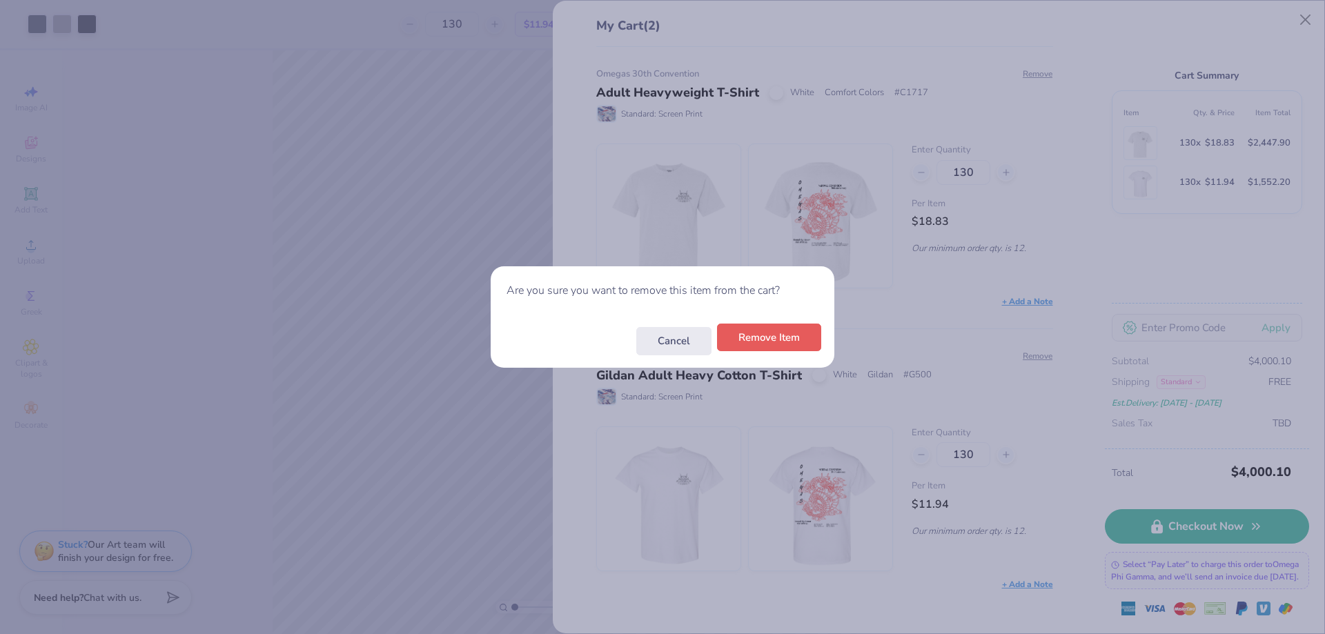
click at [799, 343] on button "Remove Item" at bounding box center [769, 338] width 104 height 28
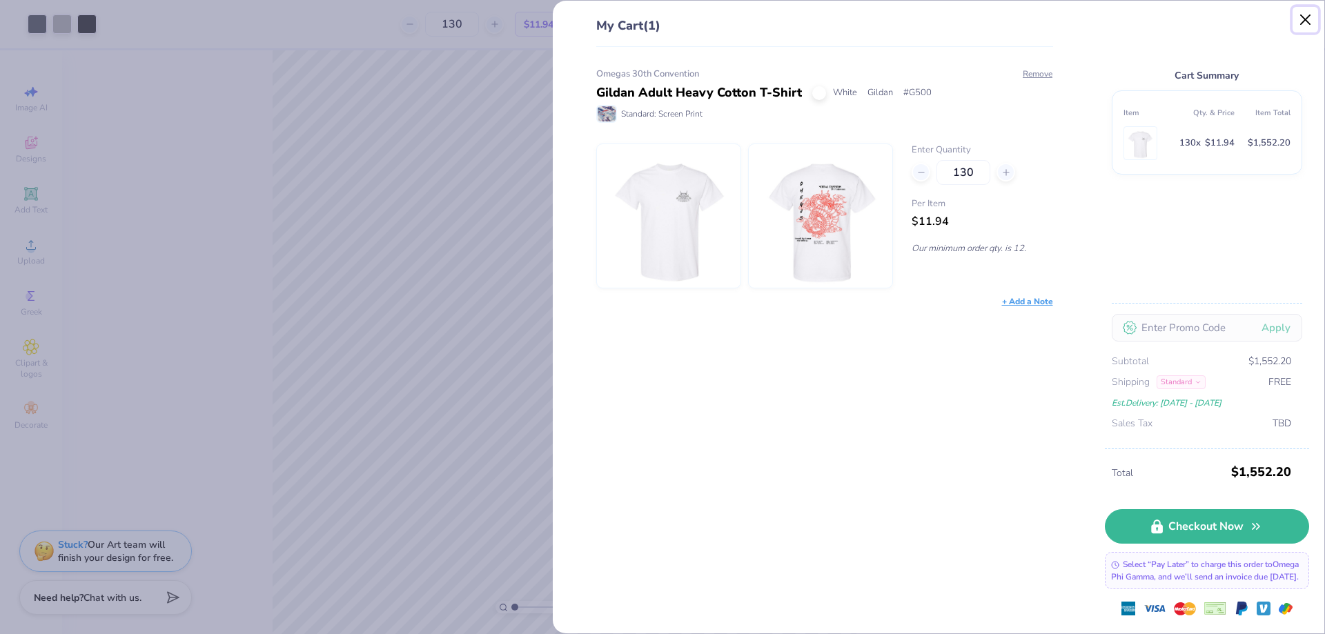
click at [1309, 30] on button "Close" at bounding box center [1306, 20] width 26 height 26
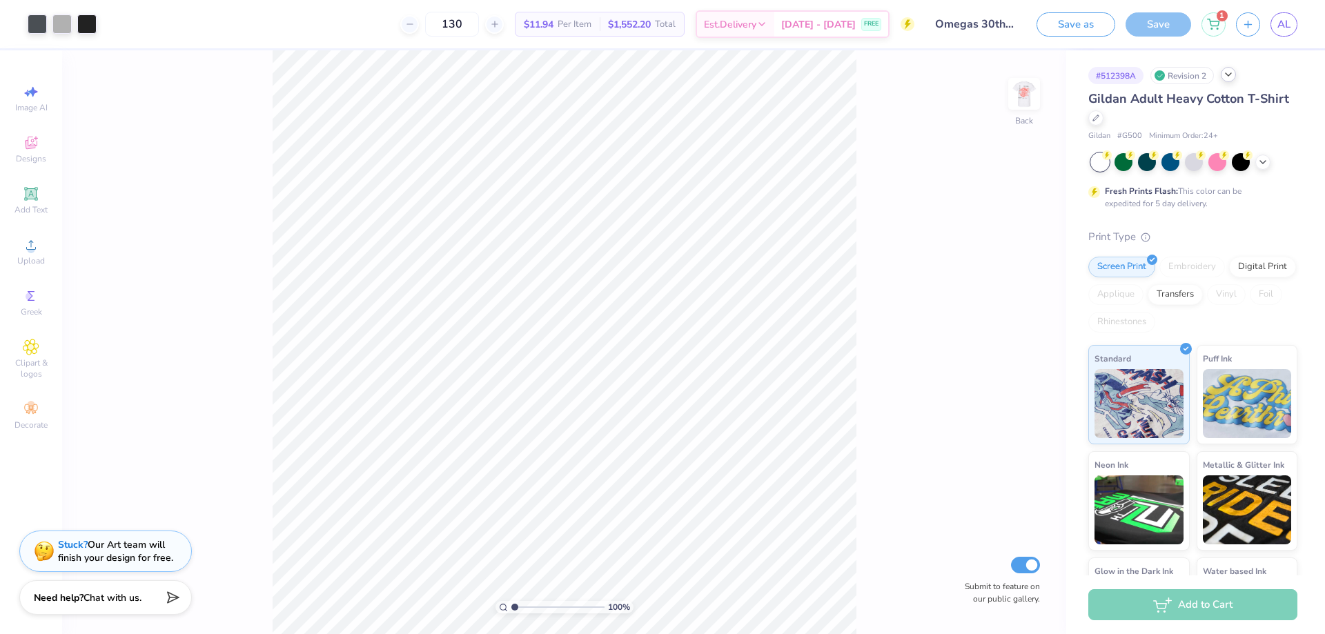
click at [1208, 78] on div "Revision 2" at bounding box center [1181, 75] width 63 height 17
click at [1199, 77] on div "Revision 2" at bounding box center [1181, 75] width 63 height 17
click at [1244, 79] on div "# 512398A Revision 2" at bounding box center [1192, 75] width 209 height 17
click at [1234, 78] on icon at bounding box center [1228, 74] width 11 height 11
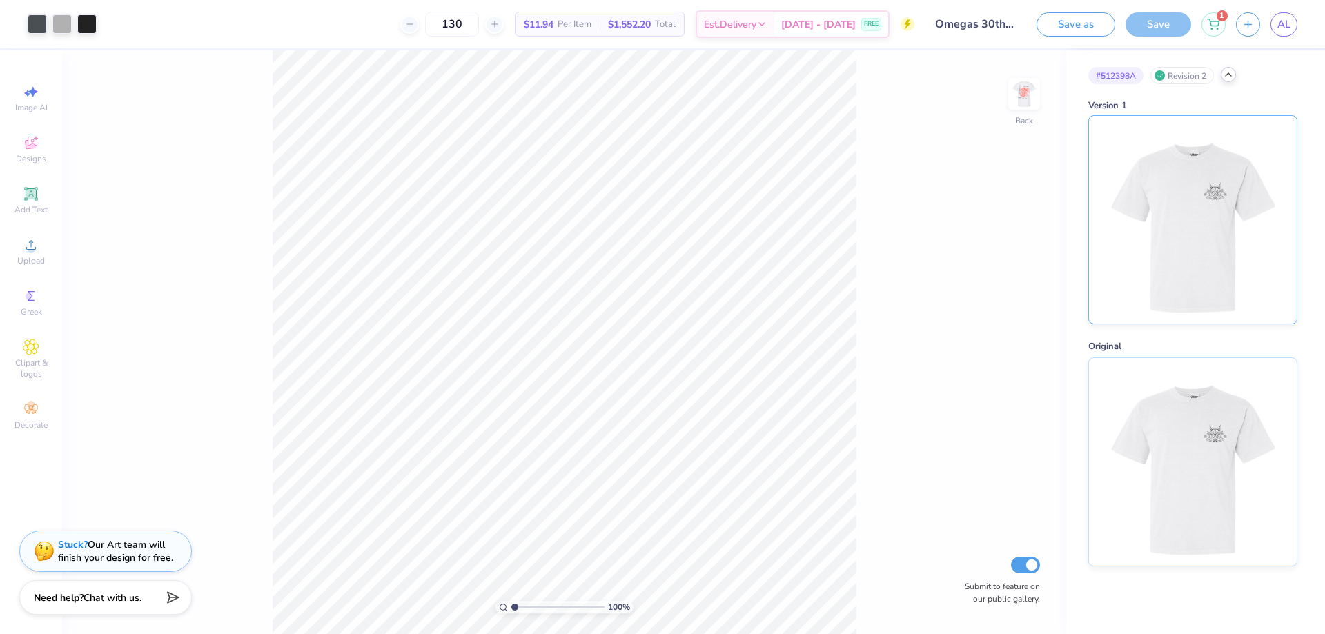
click at [1216, 276] on img at bounding box center [1192, 220] width 171 height 208
click at [563, 610] on input "range" at bounding box center [557, 607] width 93 height 12
drag, startPoint x: 563, startPoint y: 610, endPoint x: 533, endPoint y: 597, distance: 32.4
type input "3.05"
click at [533, 601] on input "range" at bounding box center [557, 607] width 93 height 12
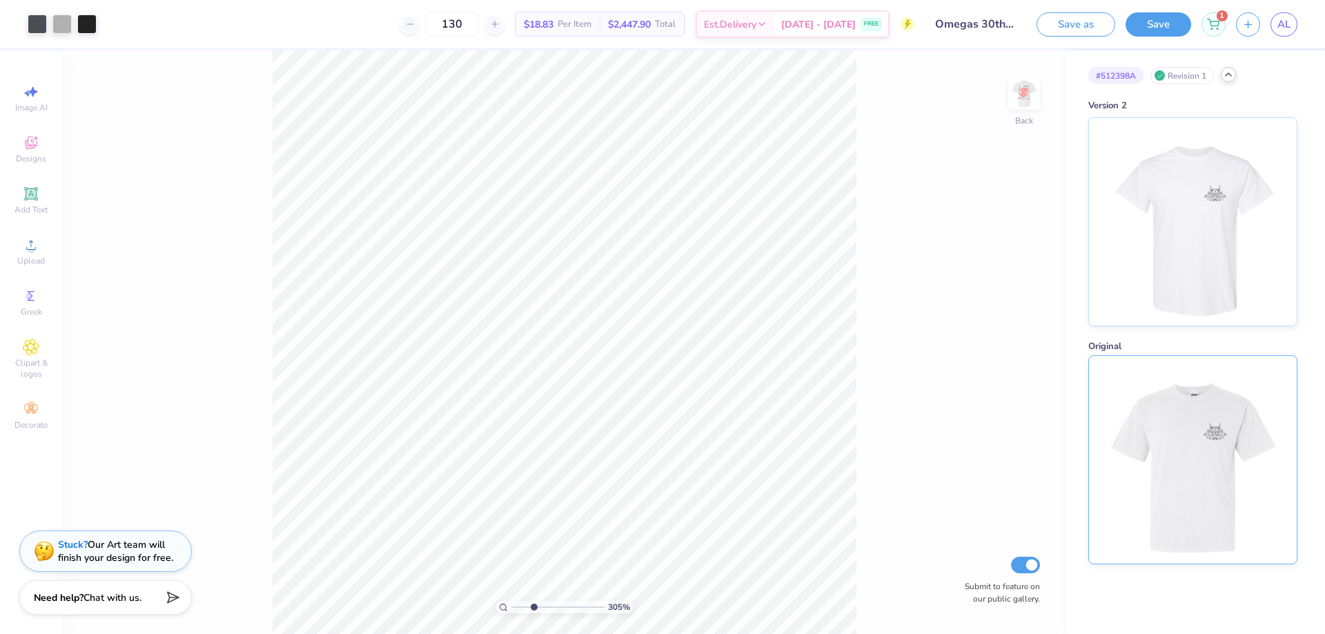
click at [1179, 444] on img at bounding box center [1192, 460] width 171 height 208
click at [1134, 218] on img at bounding box center [1192, 220] width 171 height 208
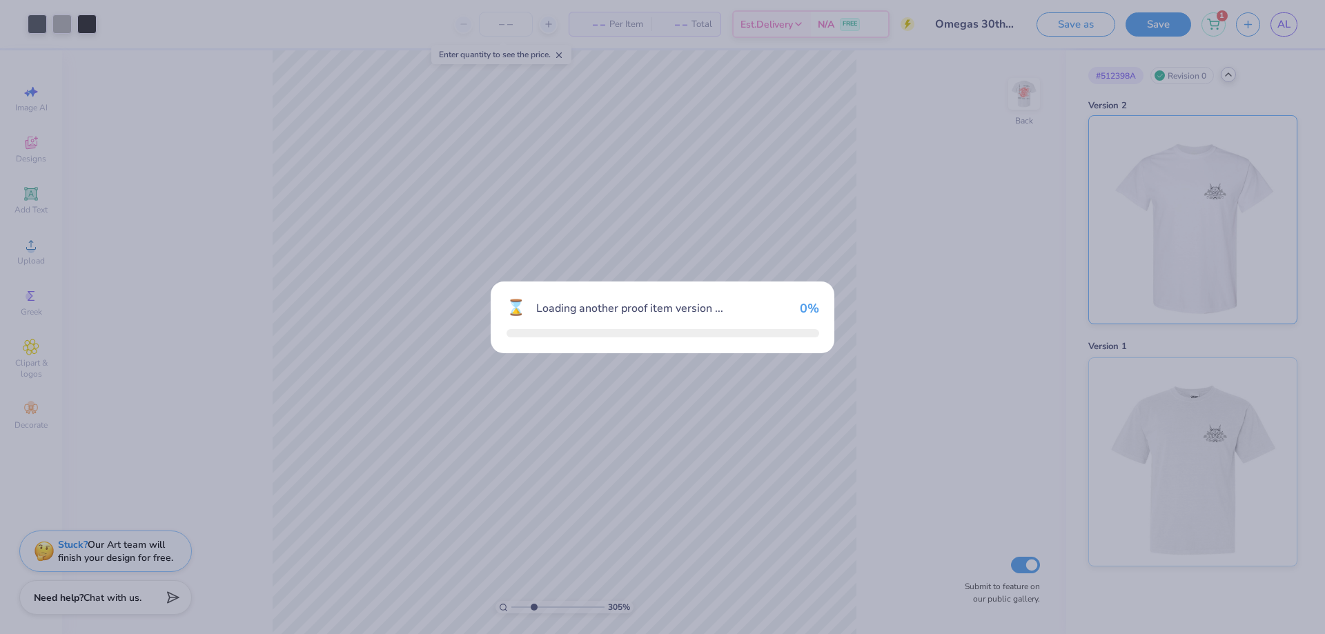
type input "130"
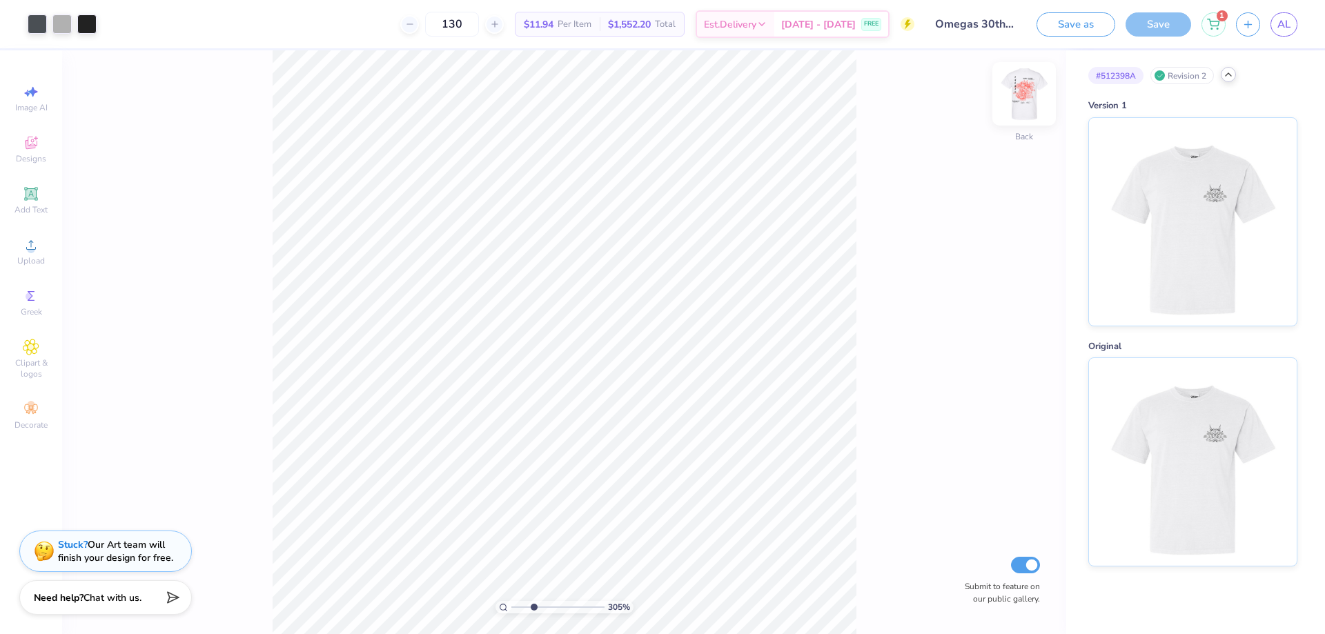
click at [1024, 105] on img at bounding box center [1024, 93] width 55 height 55
drag, startPoint x: 536, startPoint y: 603, endPoint x: 520, endPoint y: 606, distance: 16.1
type input "1.56"
click at [520, 606] on input "range" at bounding box center [557, 607] width 93 height 12
click at [32, 246] on icon at bounding box center [31, 245] width 17 height 17
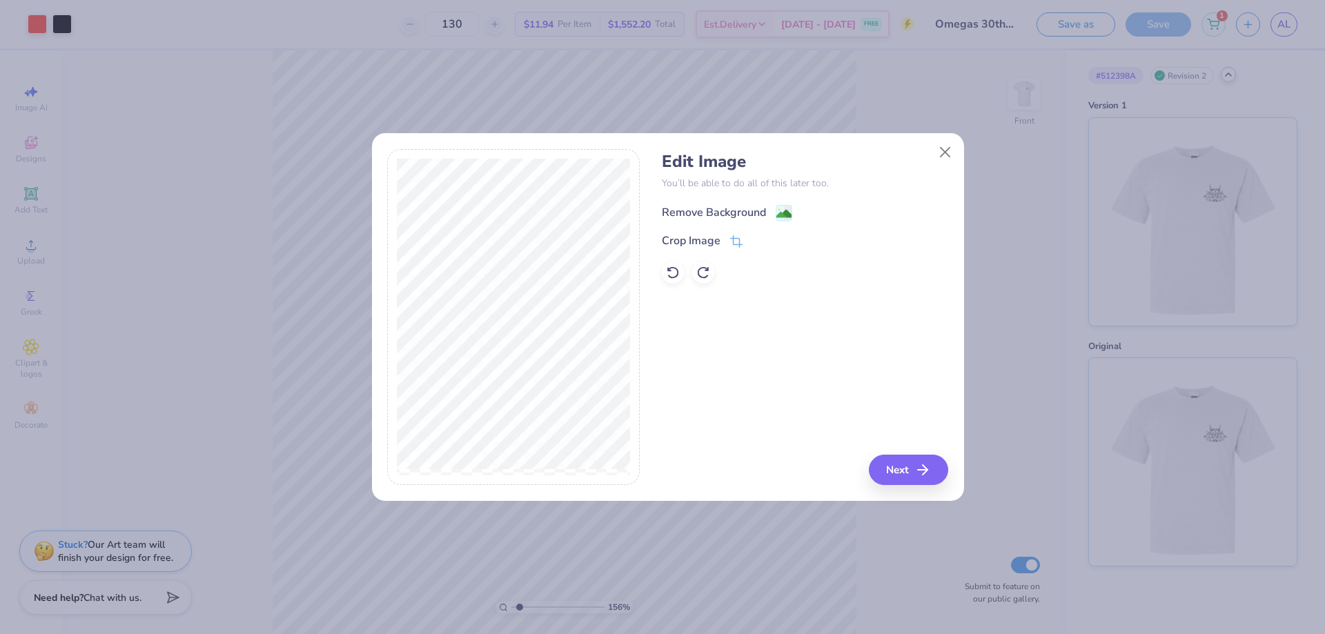
click at [740, 206] on div "Remove Background" at bounding box center [714, 212] width 104 height 17
click at [919, 463] on icon "button" at bounding box center [927, 470] width 17 height 17
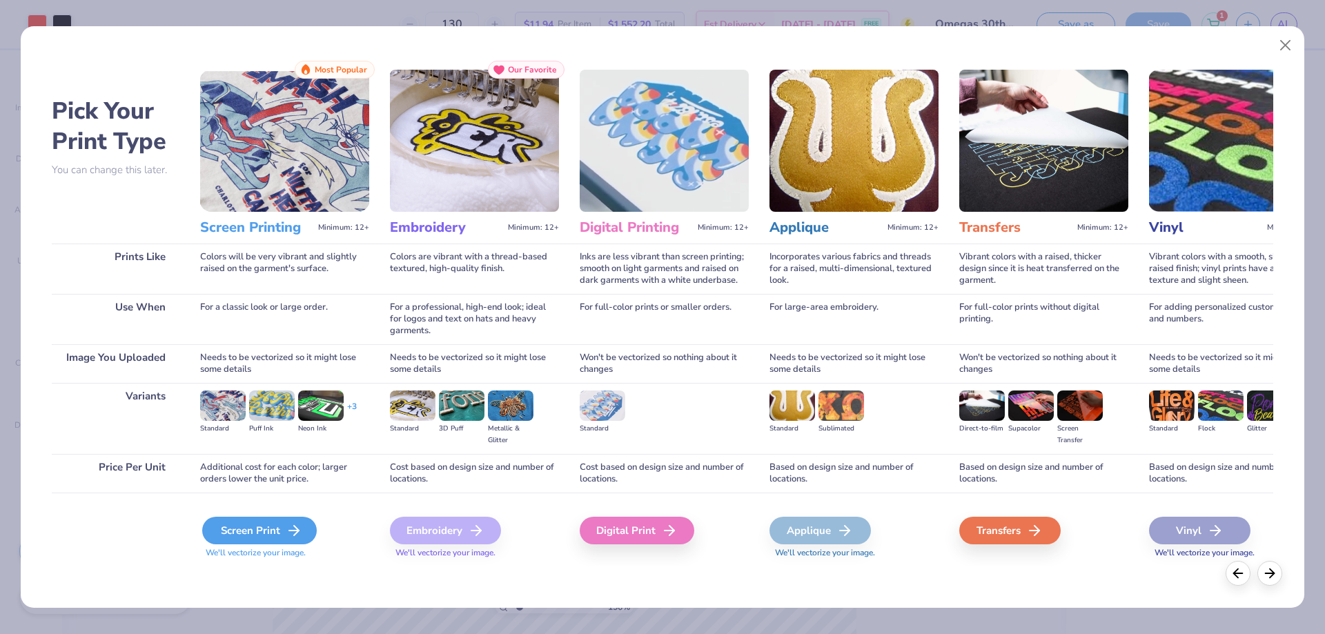
click at [256, 523] on div "Screen Print" at bounding box center [259, 531] width 115 height 28
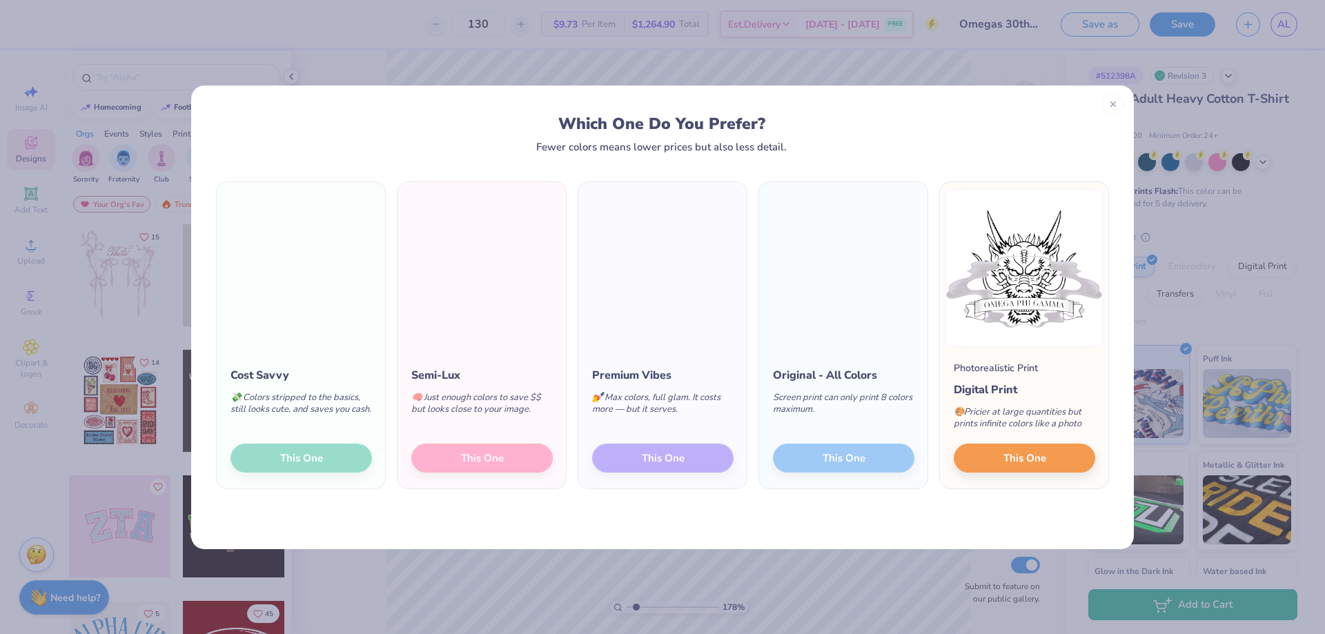
scroll to position [81, 0]
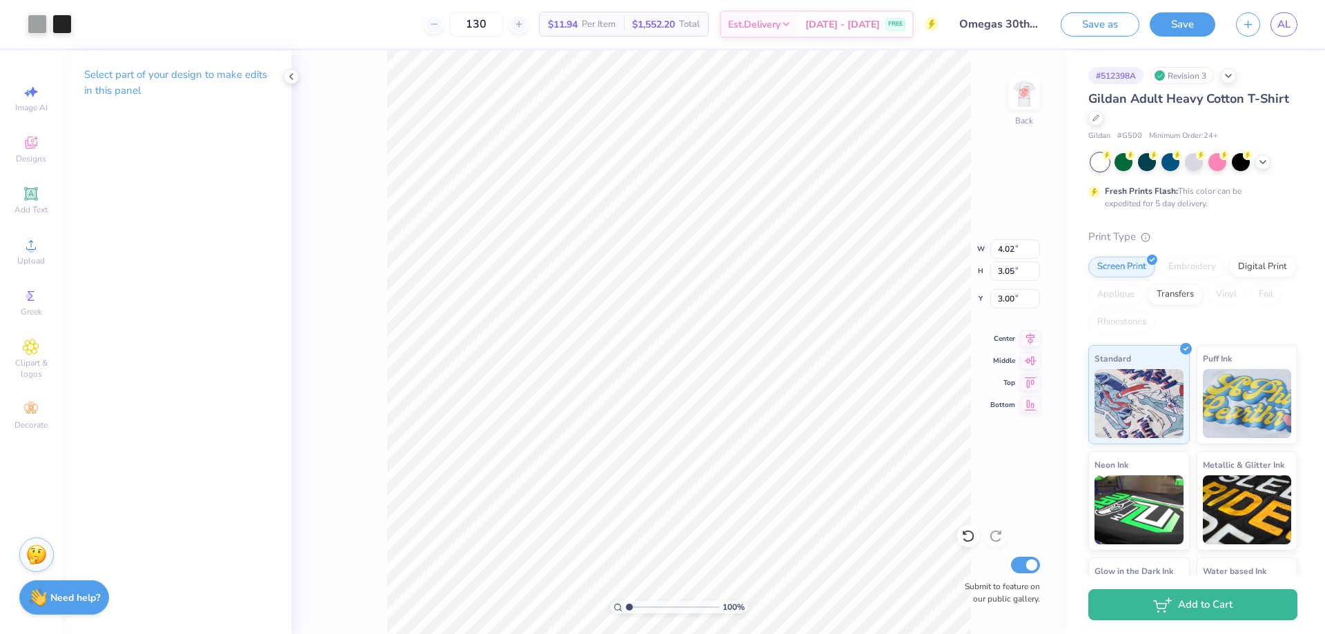
scroll to position [81, 0]
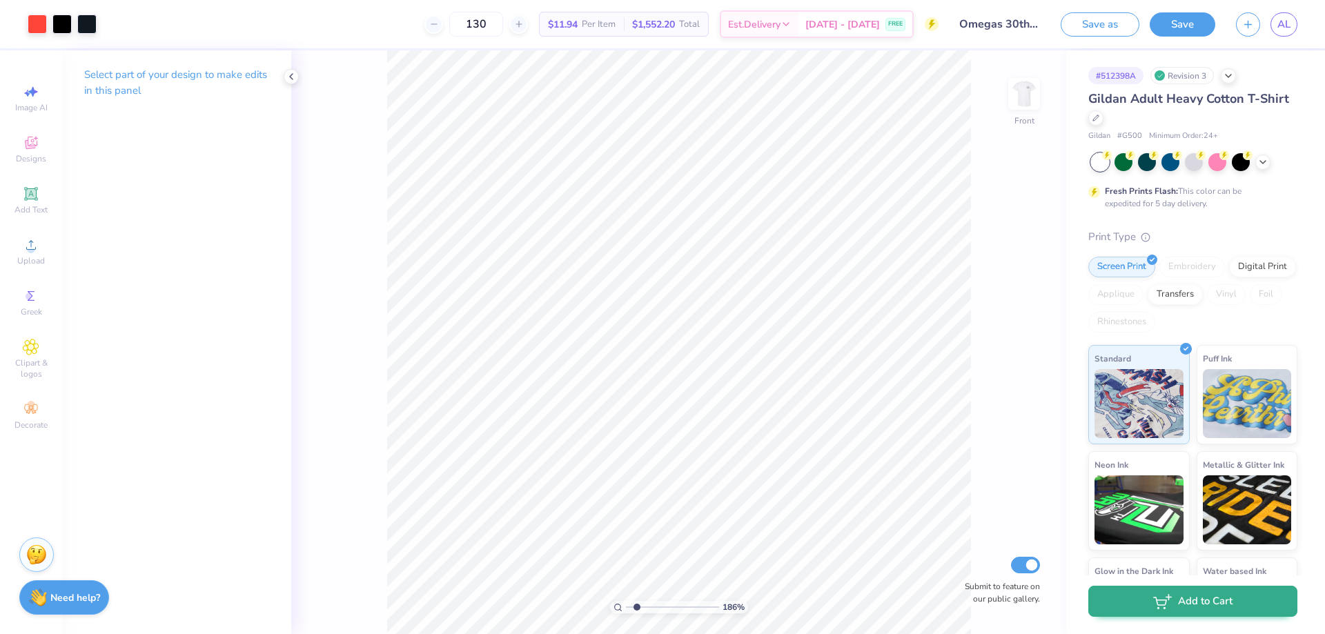
scroll to position [81, 0]
